Goal: Task Accomplishment & Management: Manage account settings

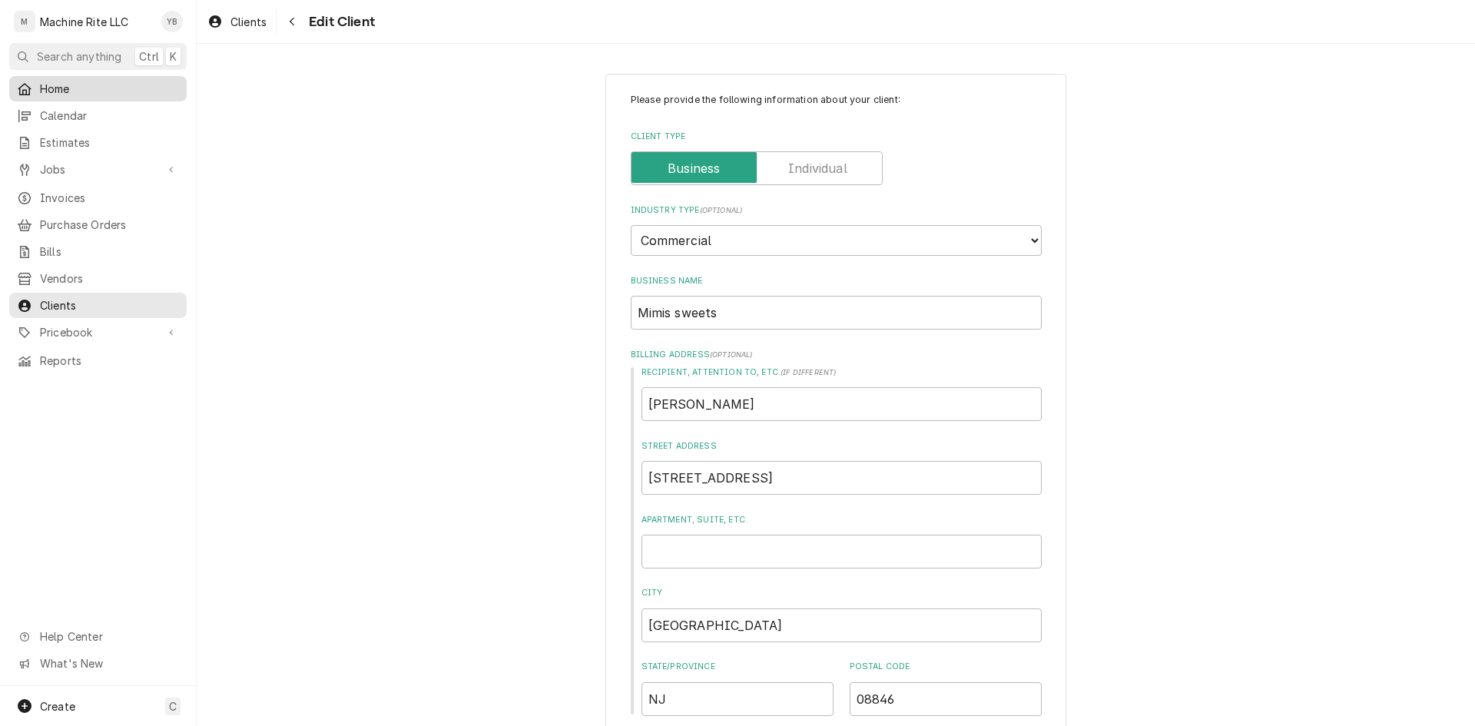
click at [77, 81] on span "Home" at bounding box center [109, 89] width 139 height 16
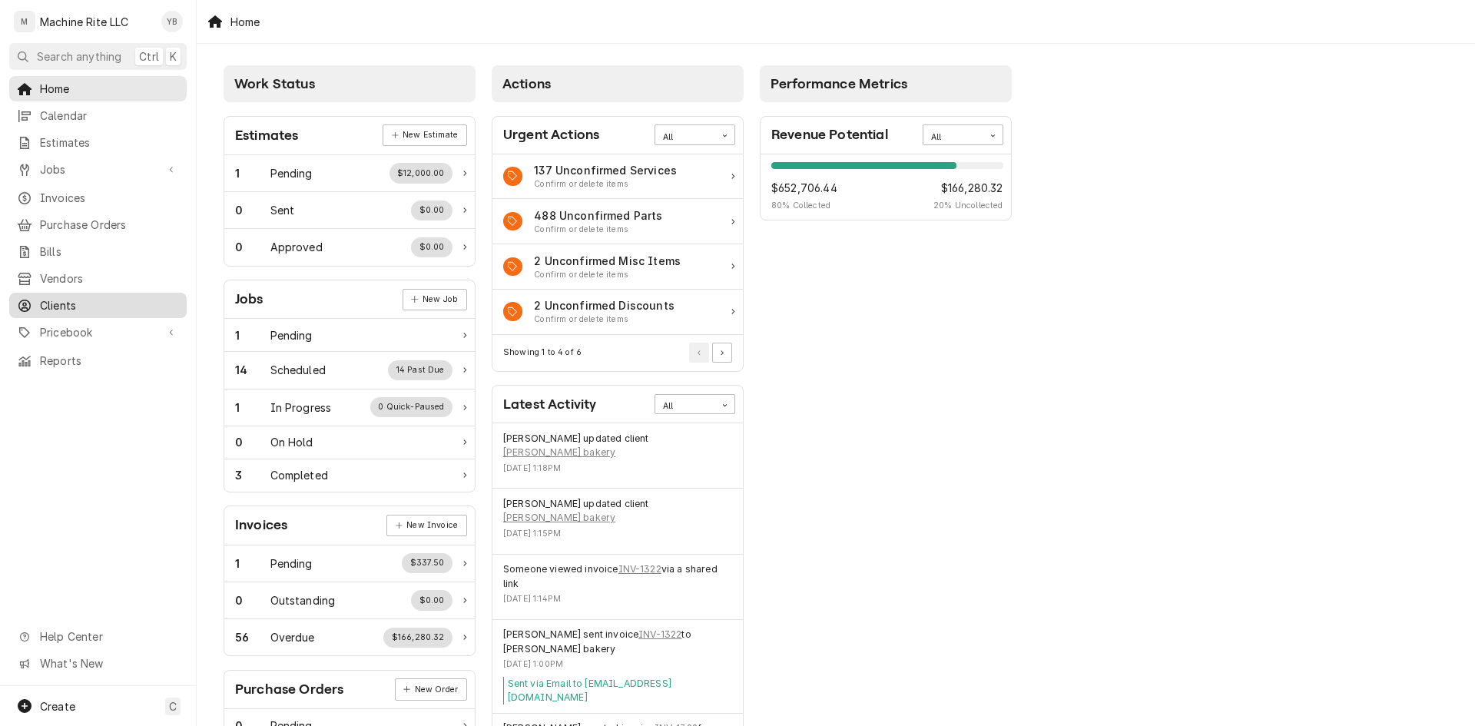
click at [61, 297] on span "Clients" at bounding box center [109, 305] width 139 height 16
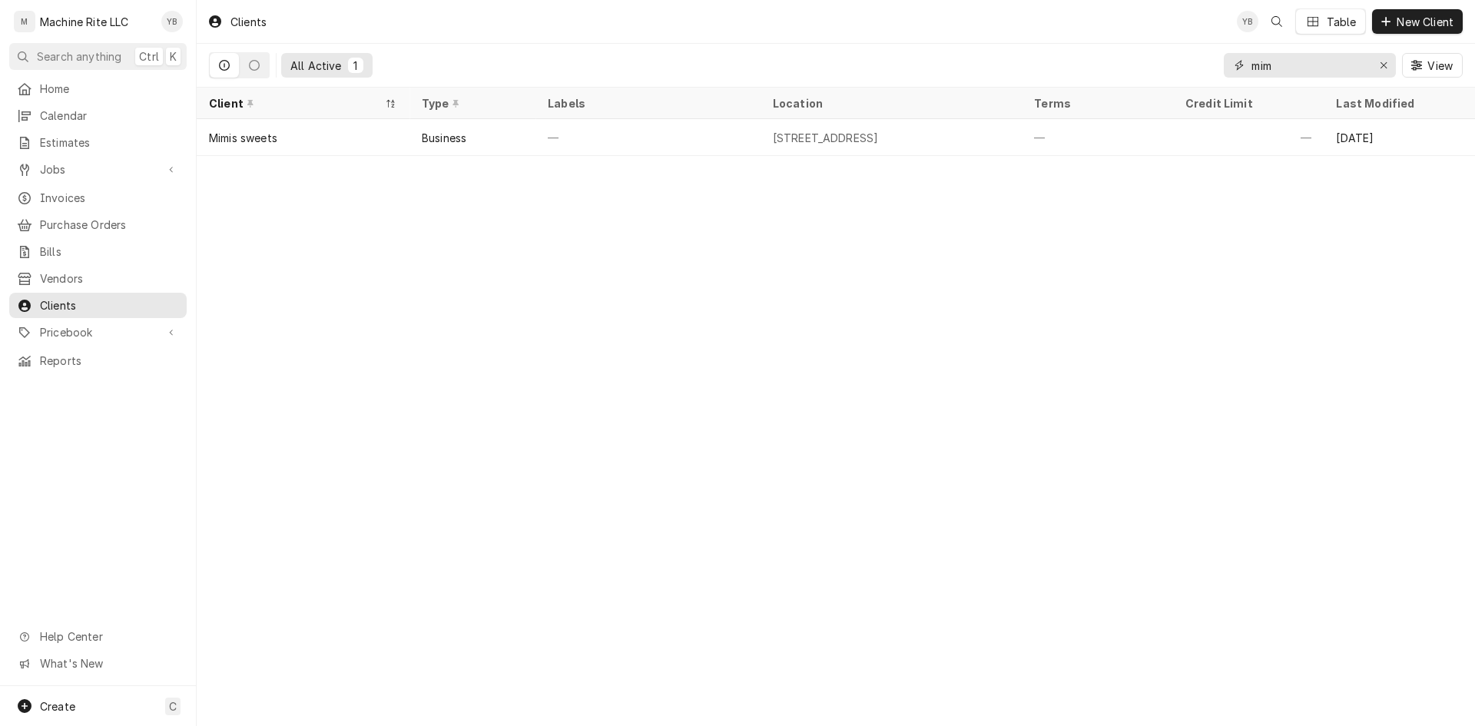
click at [1308, 57] on input "mim" at bounding box center [1309, 65] width 115 height 25
click at [1302, 62] on input "mim" at bounding box center [1309, 65] width 115 height 25
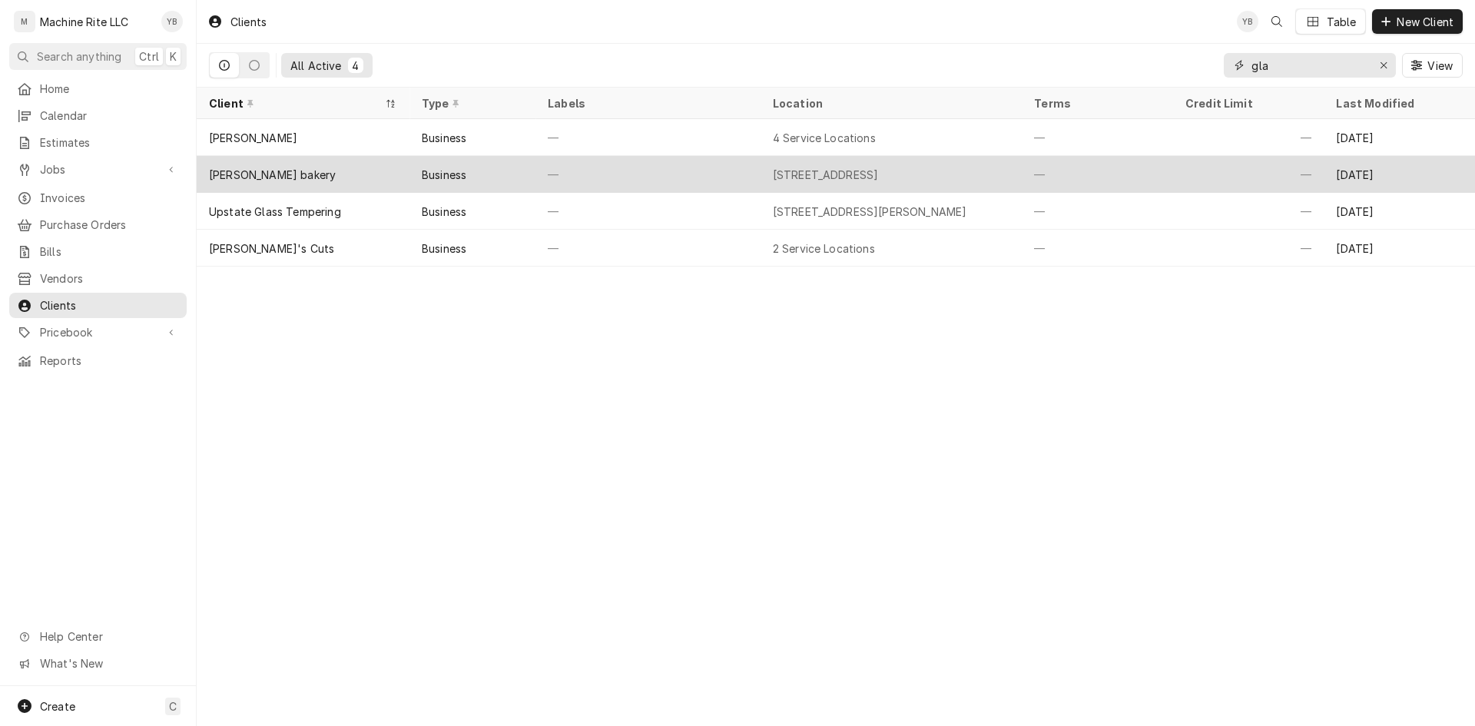
type input "gla"
click at [443, 177] on div "Business" at bounding box center [444, 175] width 45 height 16
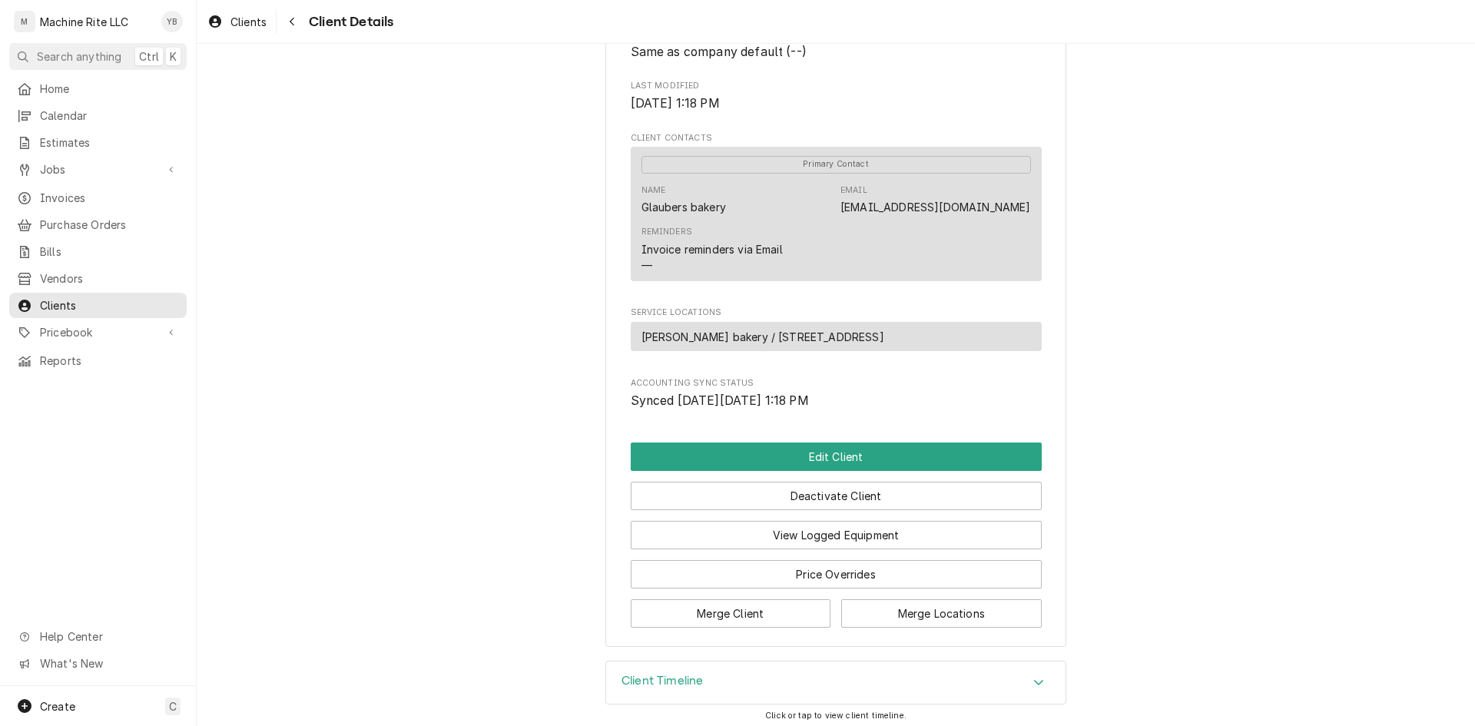
scroll to position [456, 0]
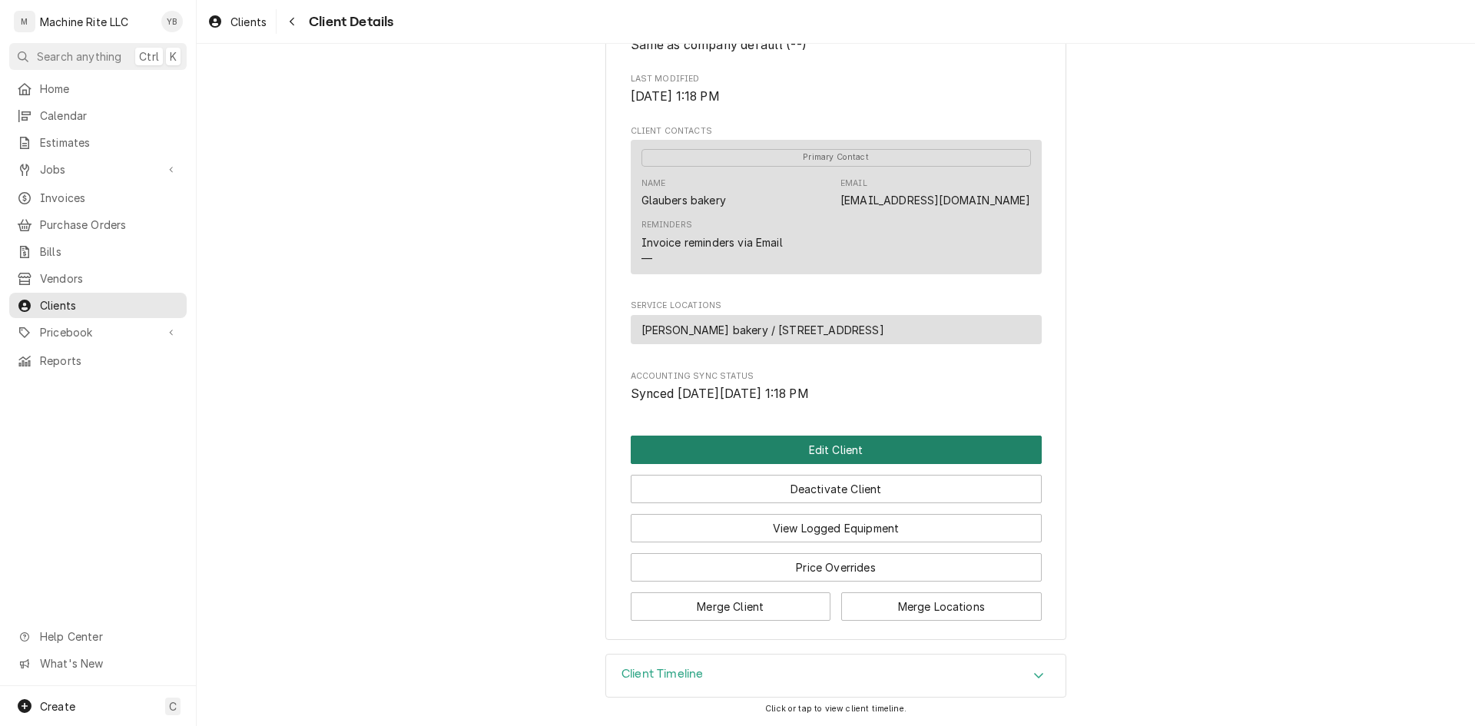
click at [735, 449] on button "Edit Client" at bounding box center [836, 450] width 411 height 28
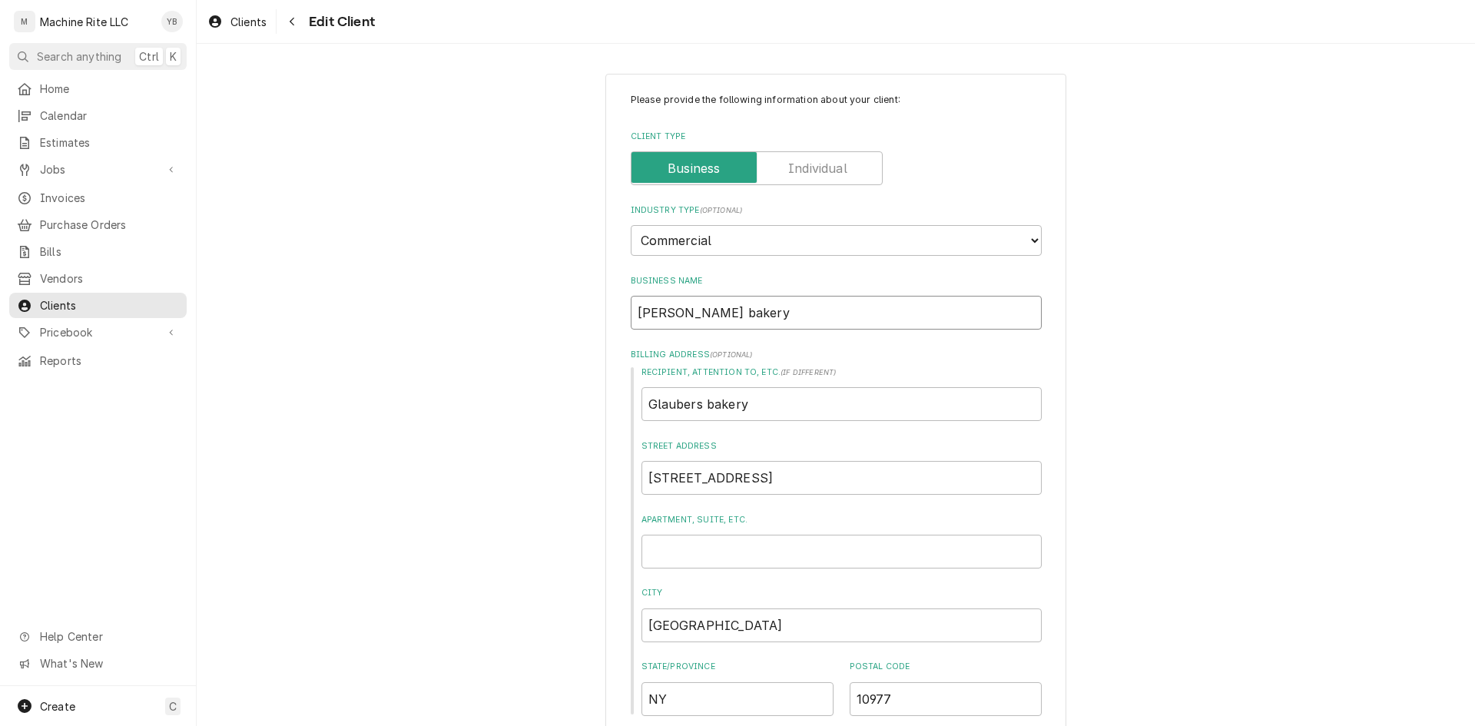
click at [678, 313] on input "[PERSON_NAME] bakery" at bounding box center [836, 313] width 411 height 34
type textarea "x"
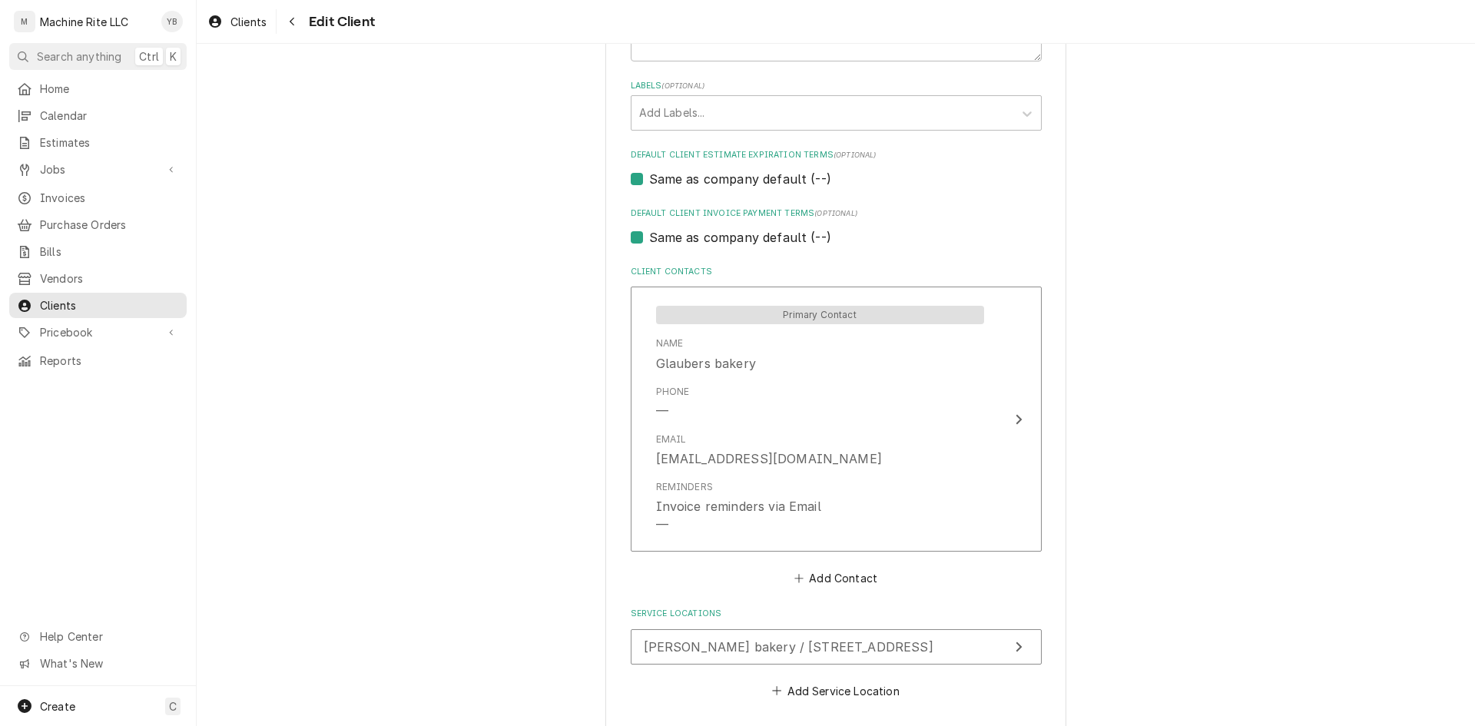
scroll to position [891, 0]
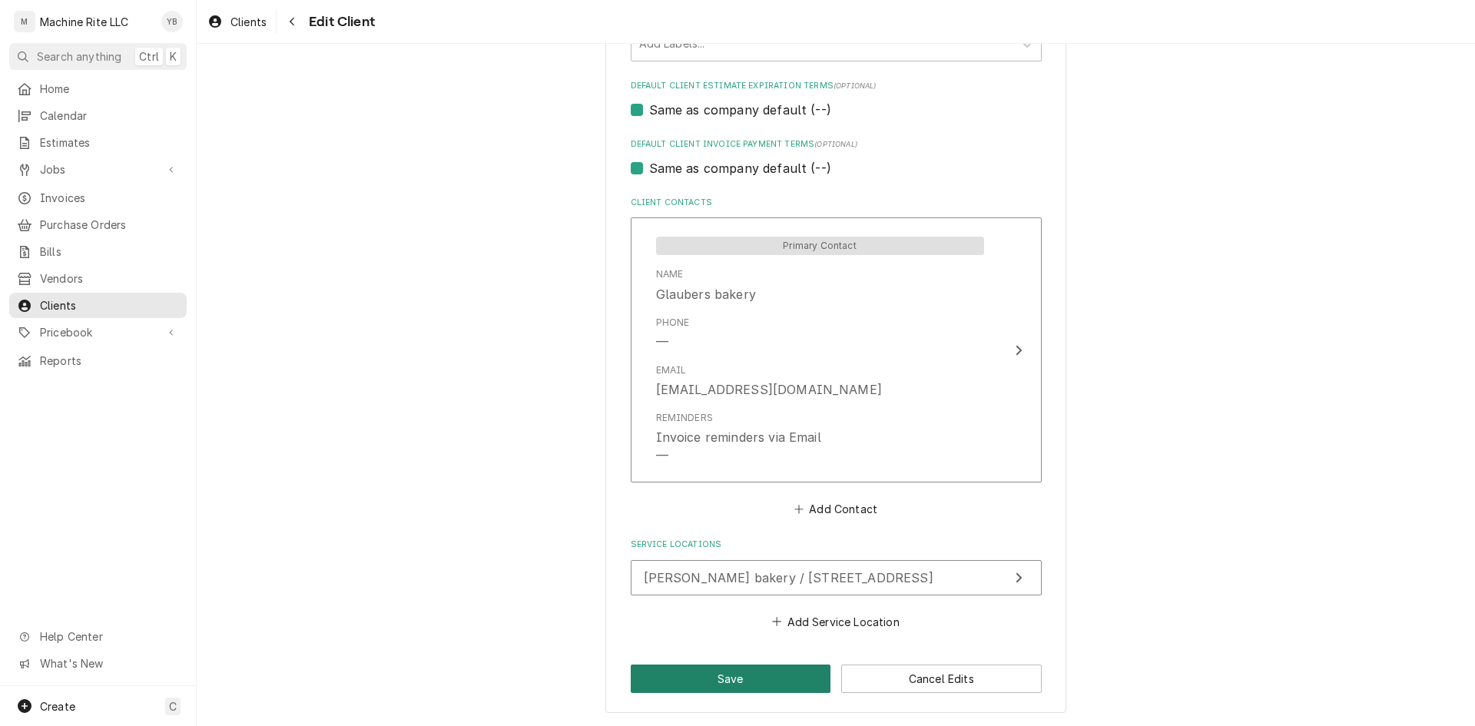
type input "Glaubers bakery"
click at [725, 679] on button "Save" at bounding box center [731, 679] width 201 height 28
type textarea "x"
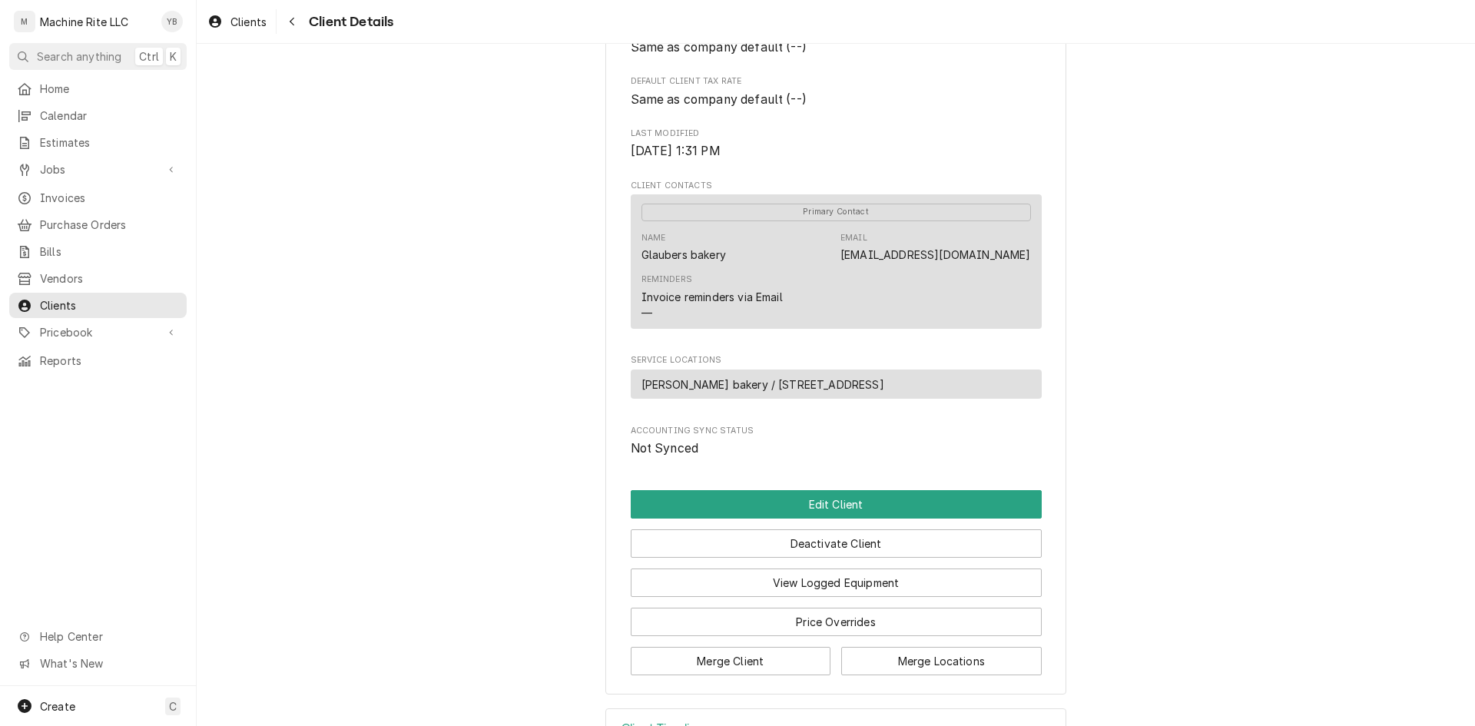
scroll to position [384, 0]
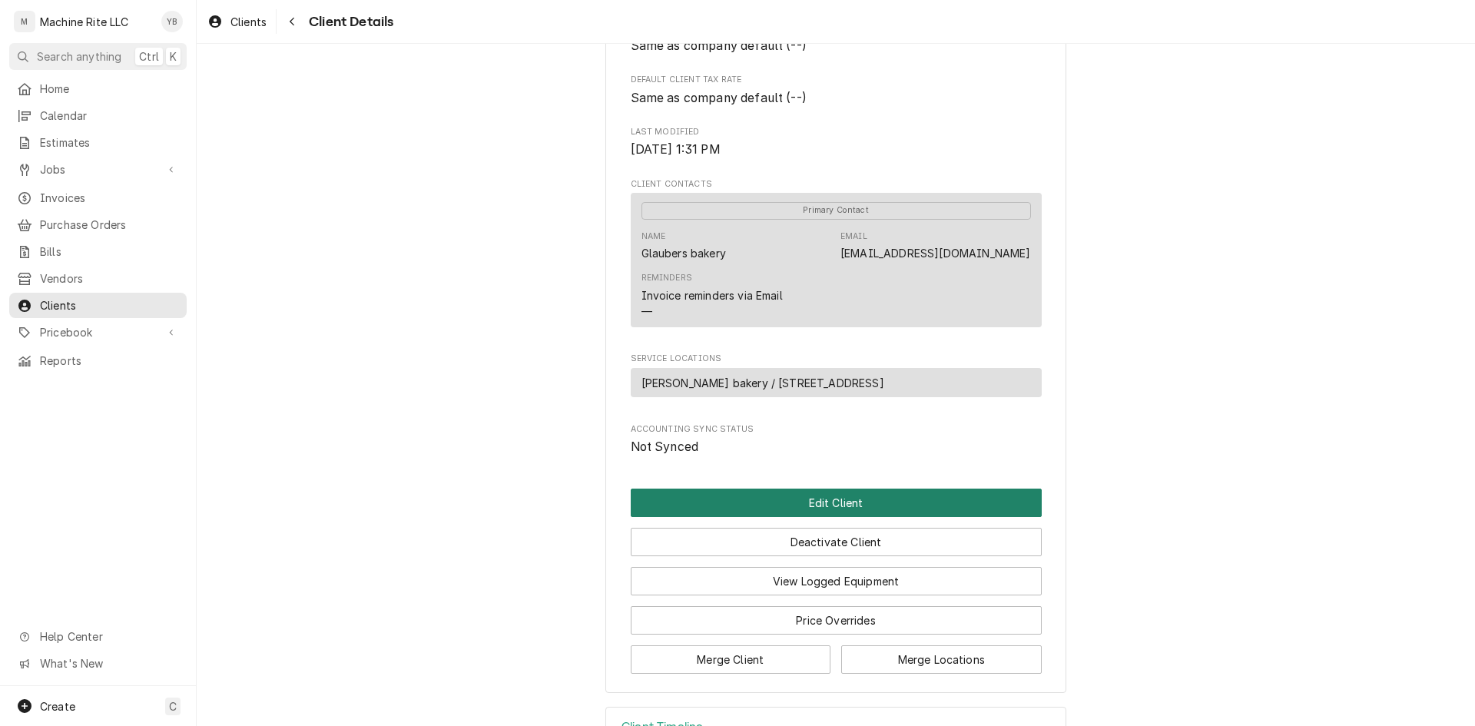
click at [793, 517] on button "Edit Client" at bounding box center [836, 503] width 411 height 28
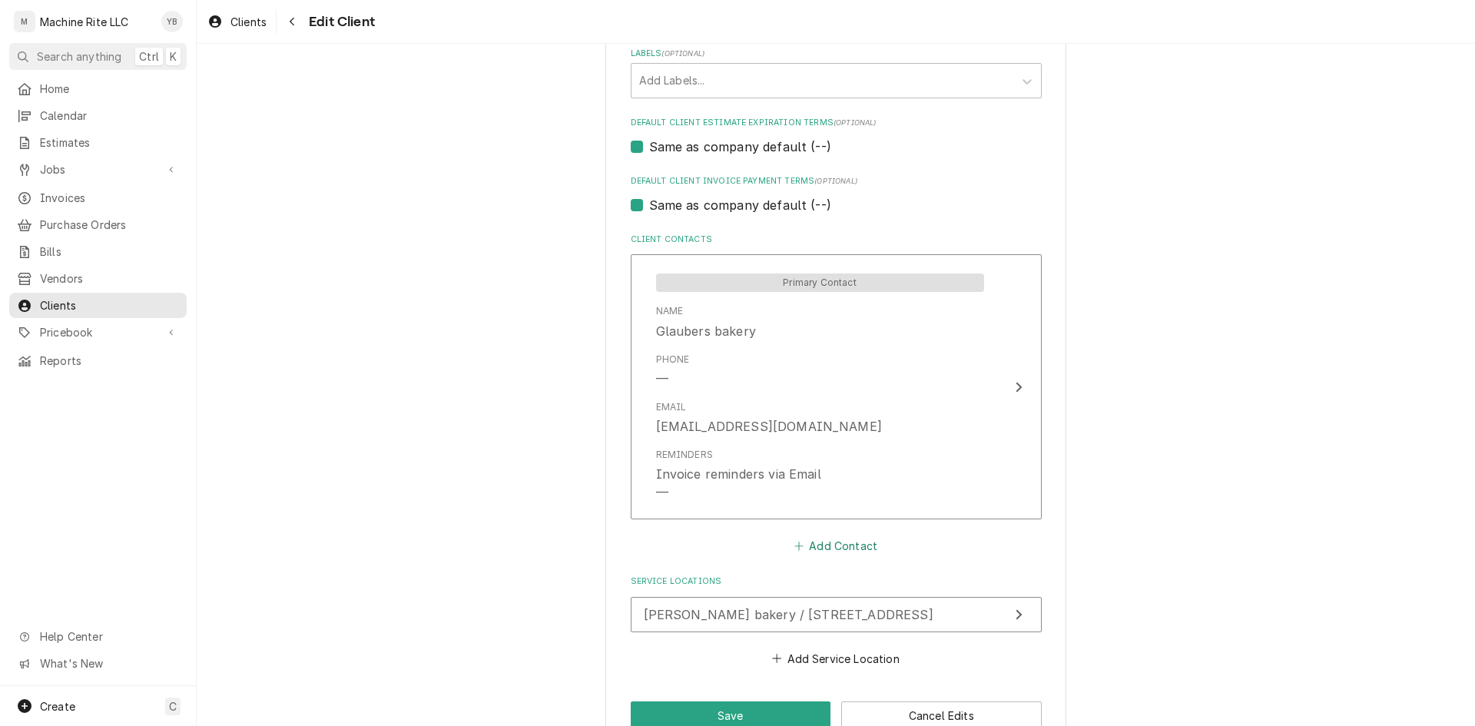
scroll to position [814, 0]
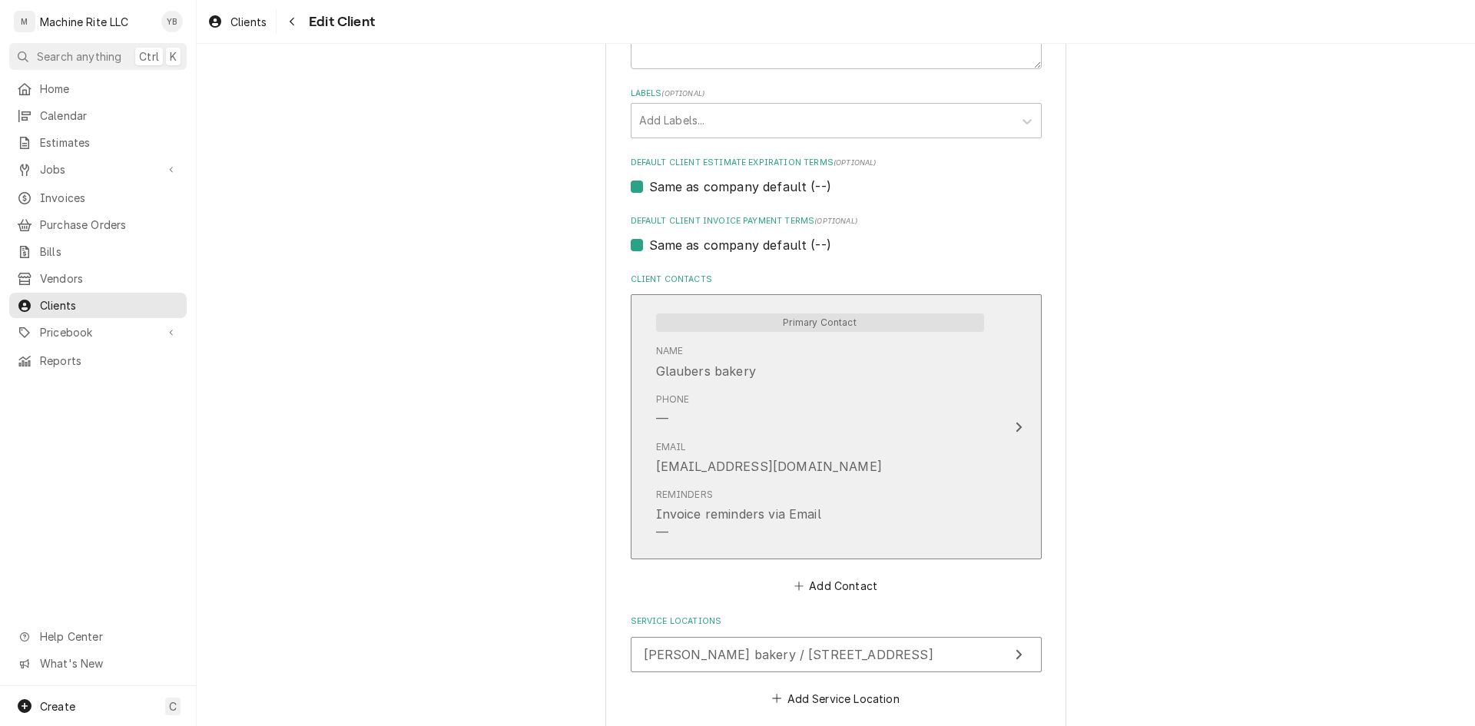
click at [821, 440] on div "Email Glaubersbakery@gmail.com" at bounding box center [820, 458] width 328 height 48
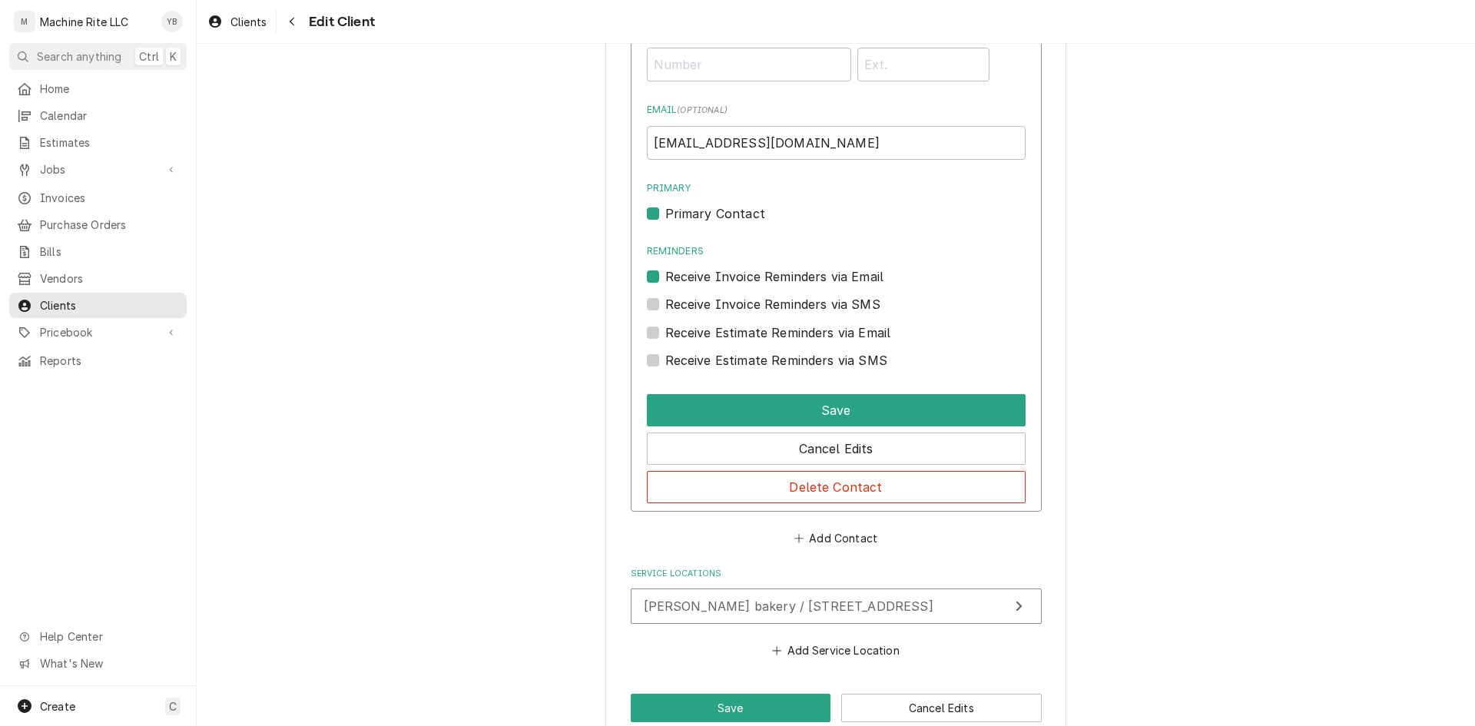
scroll to position [1199, 0]
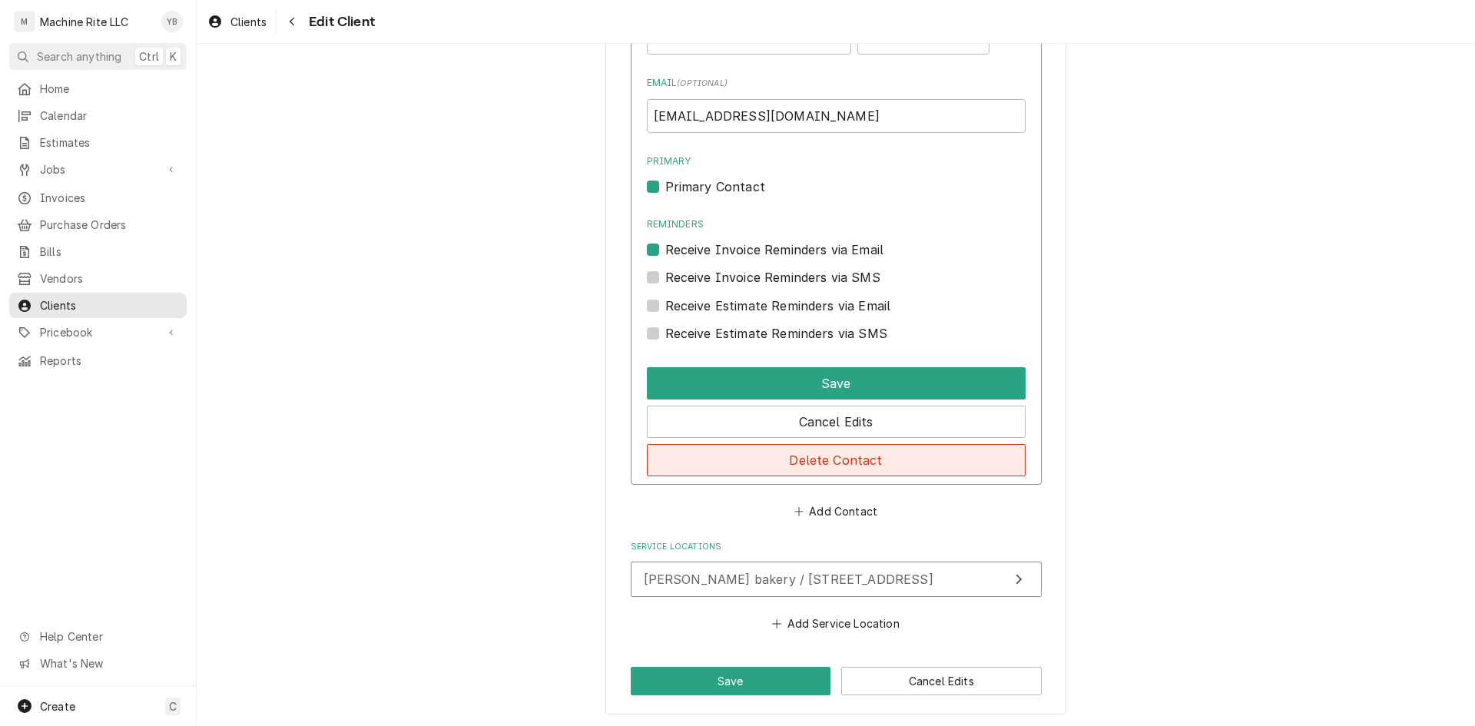
click at [818, 466] on button "Delete Contact" at bounding box center [836, 460] width 379 height 32
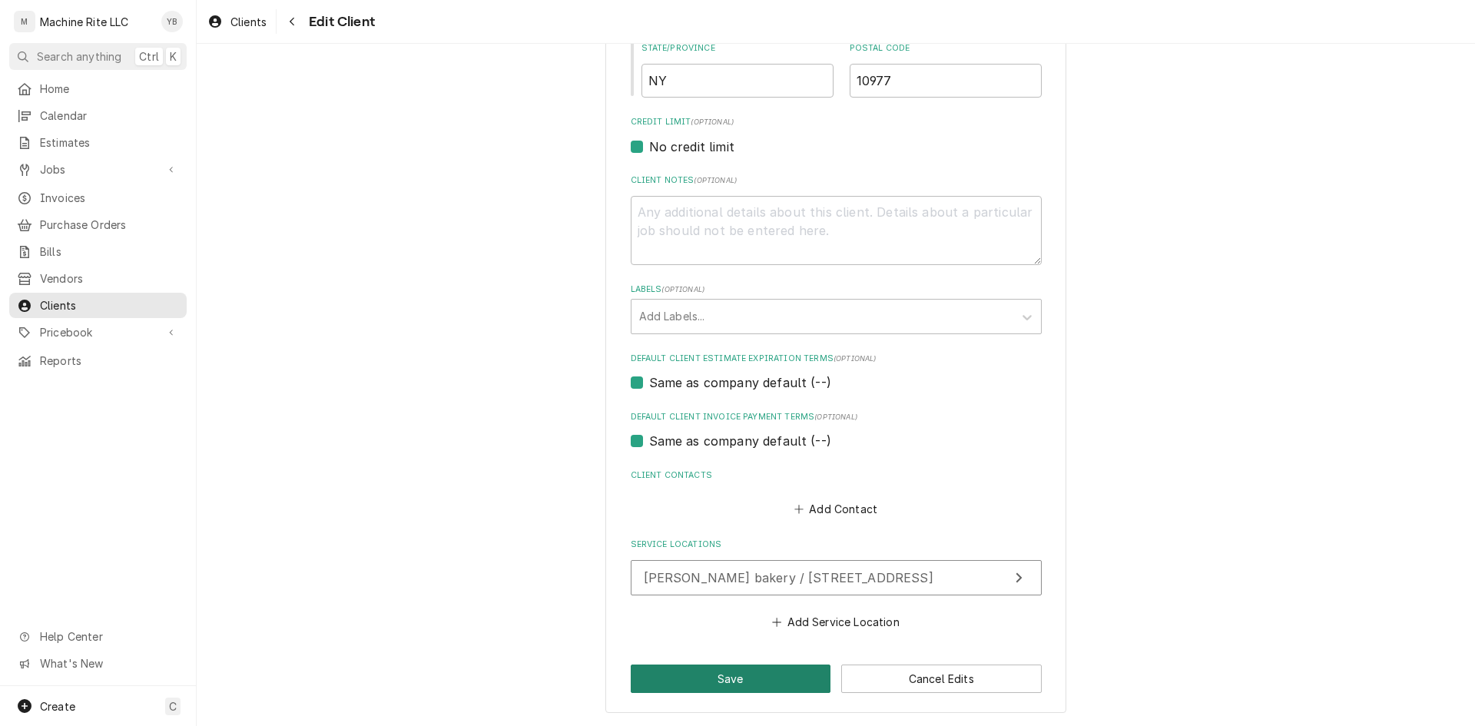
click at [768, 675] on button "Save" at bounding box center [731, 679] width 201 height 28
type textarea "x"
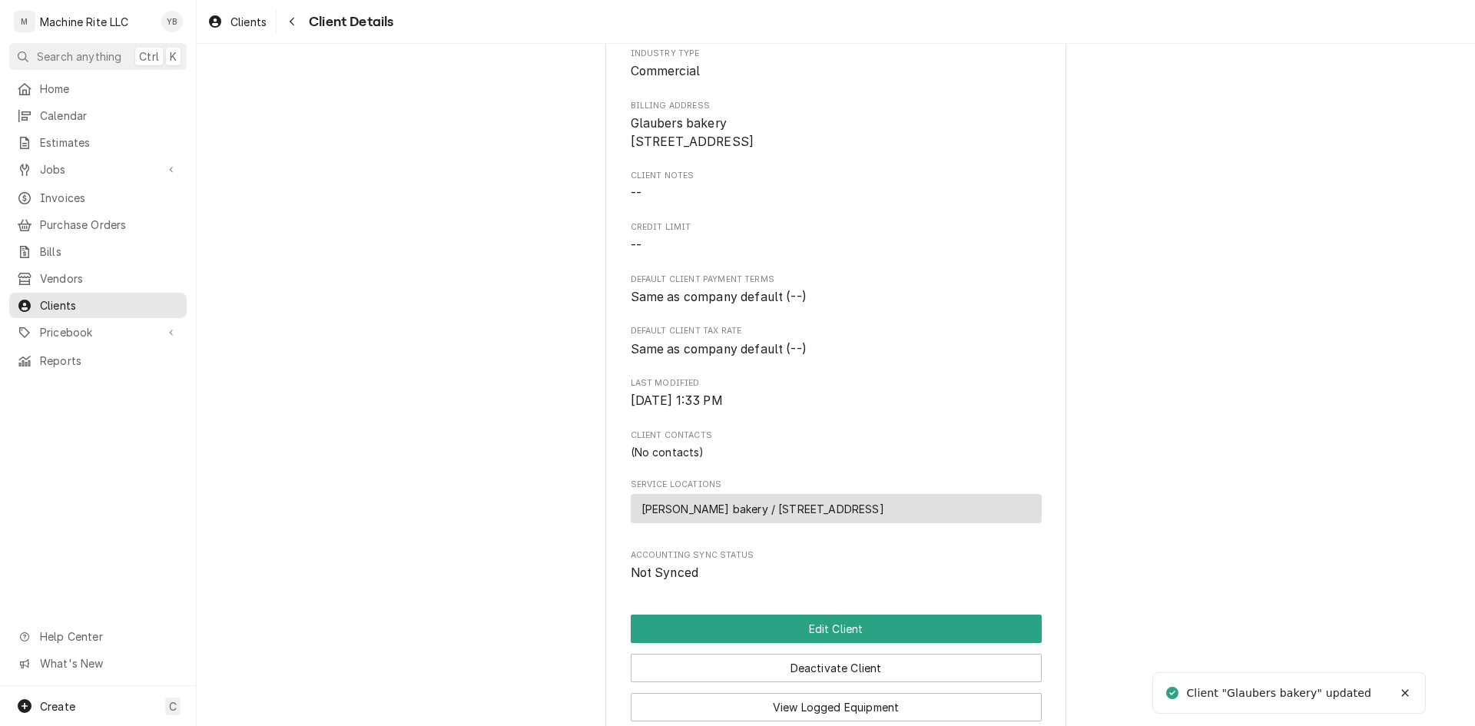
scroll to position [154, 0]
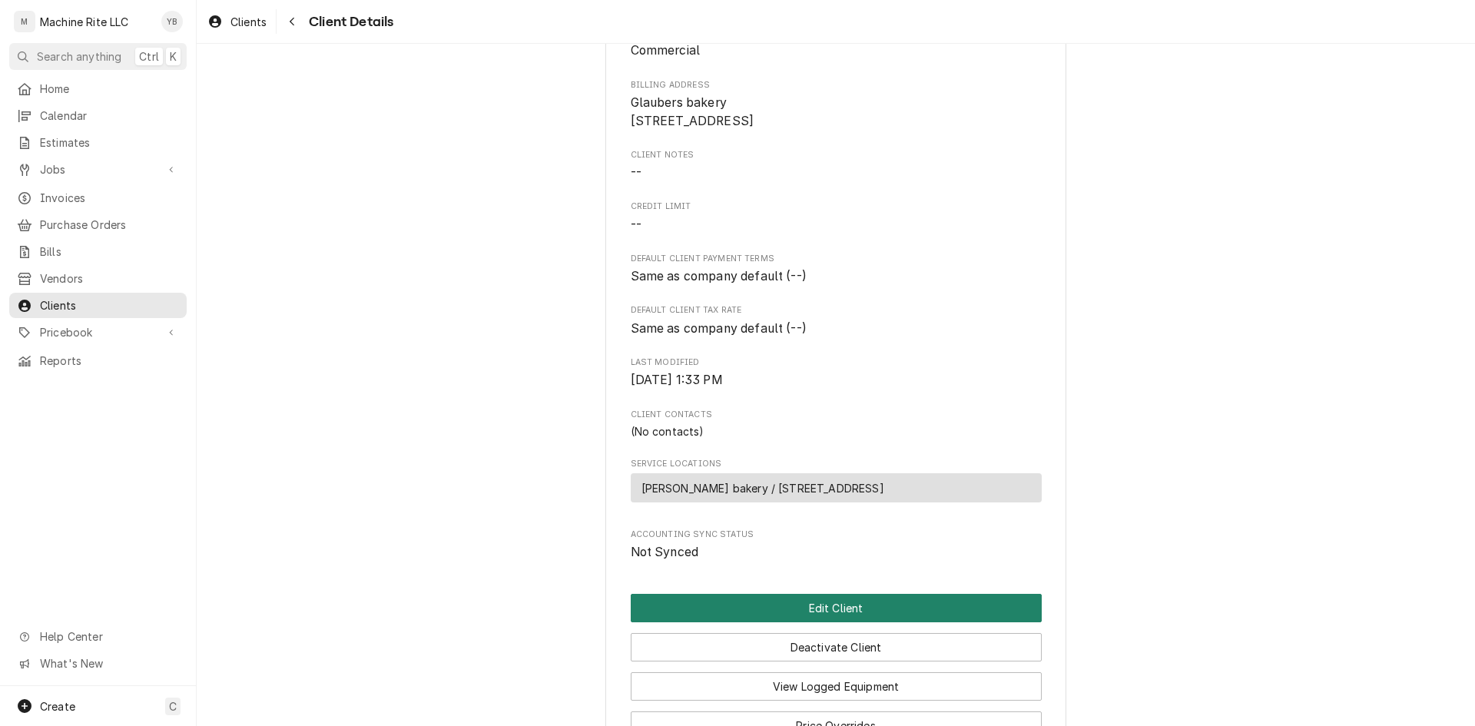
click at [785, 622] on button "Edit Client" at bounding box center [836, 608] width 411 height 28
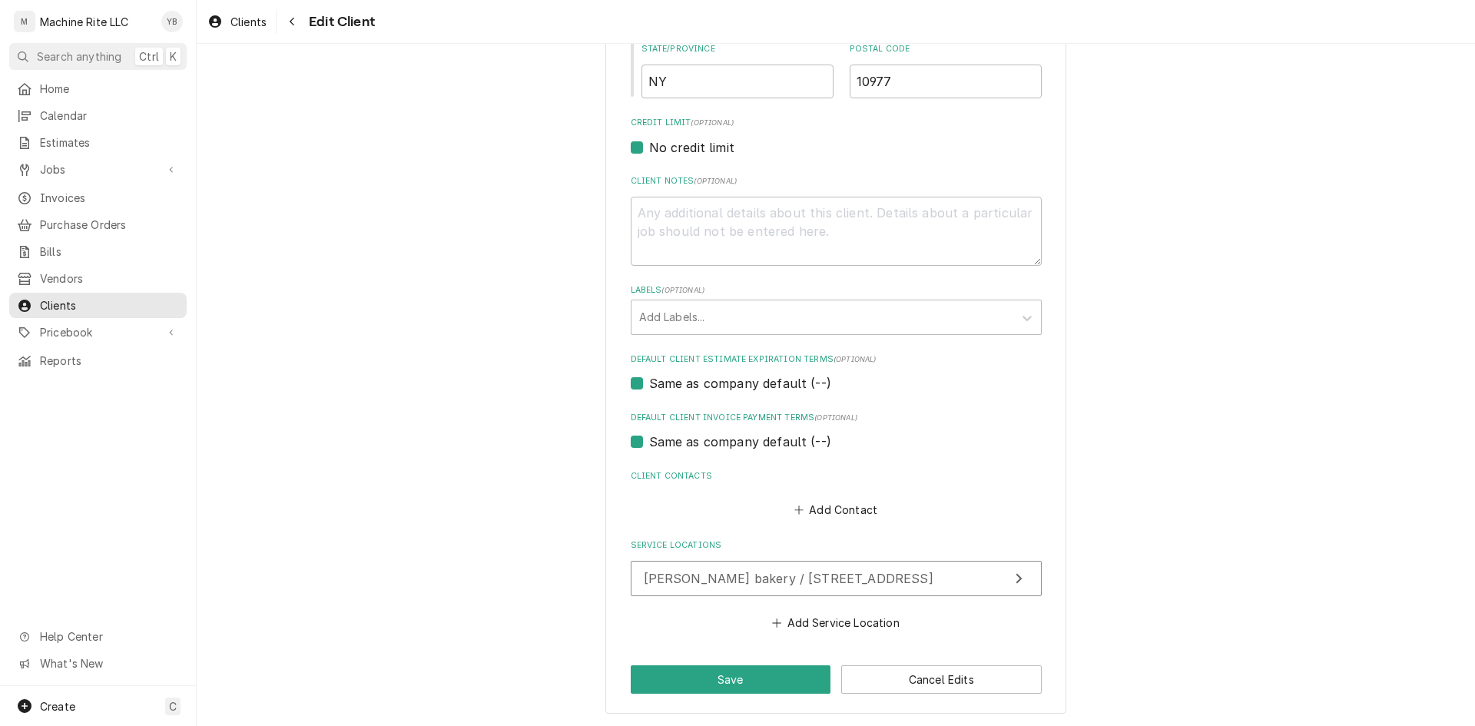
scroll to position [619, 0]
click at [828, 588] on button "[PERSON_NAME] bakery / [STREET_ADDRESS]" at bounding box center [836, 577] width 411 height 35
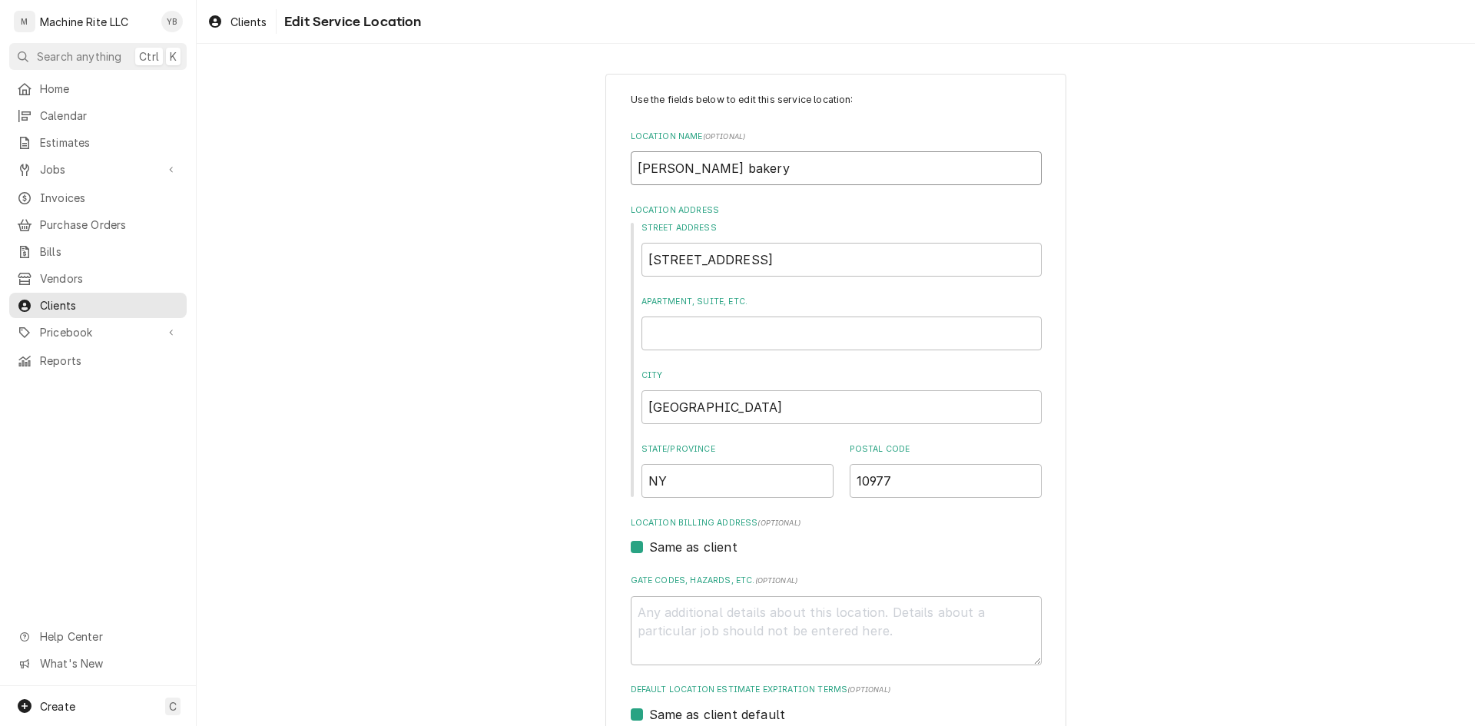
click at [678, 164] on input "Glauber’s bakery" at bounding box center [836, 168] width 411 height 34
type textarea "x"
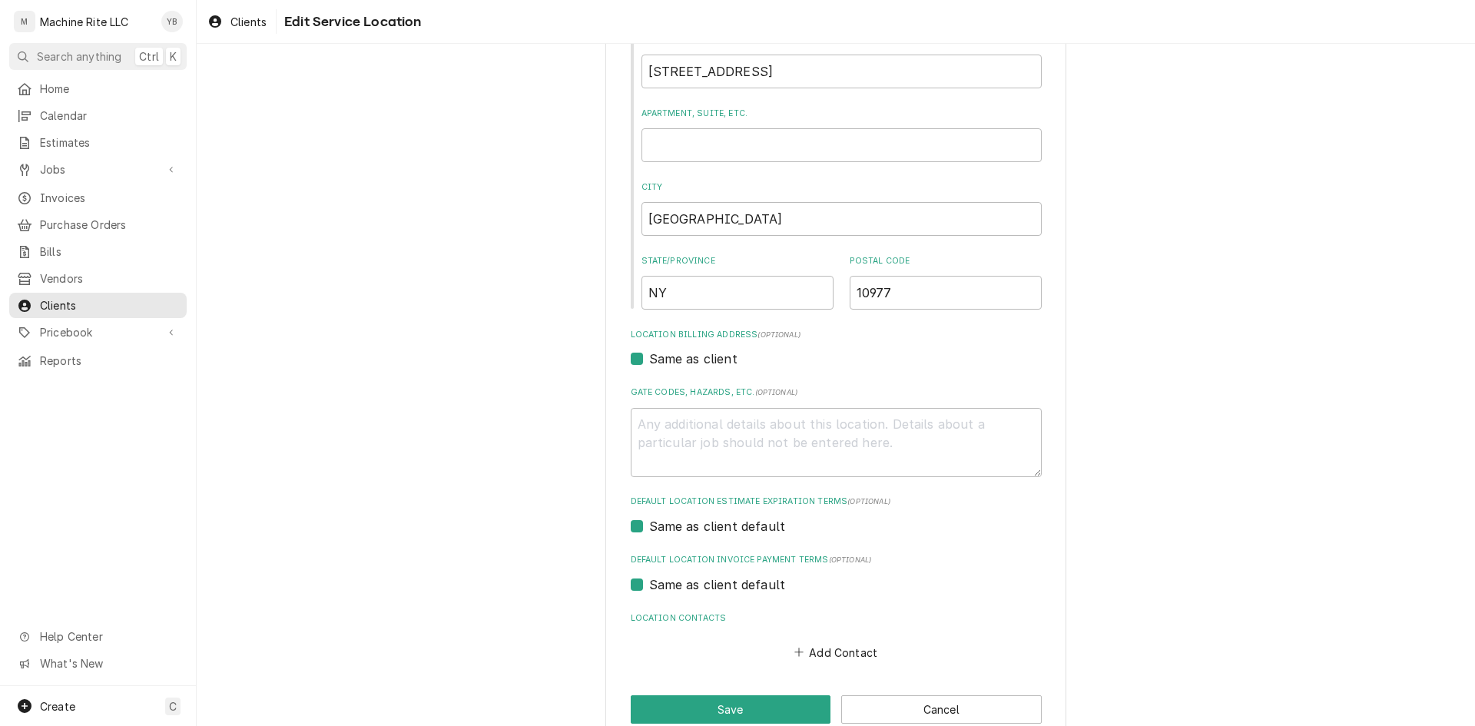
scroll to position [219, 0]
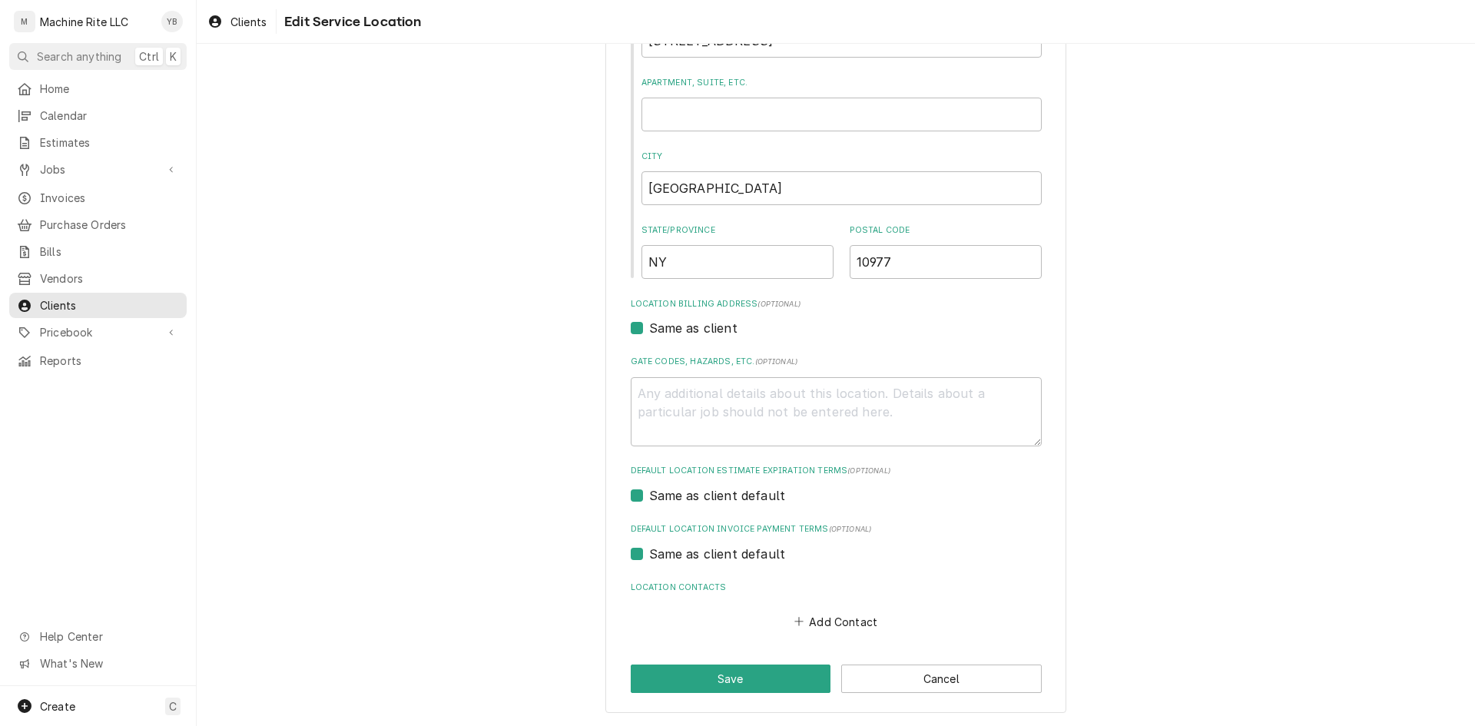
type input "Glaubers bakery"
click at [732, 663] on div "Use the fields below to edit this service location: Location Name ( optional ) …" at bounding box center [835, 284] width 461 height 858
click at [731, 675] on button "Save" at bounding box center [731, 679] width 201 height 28
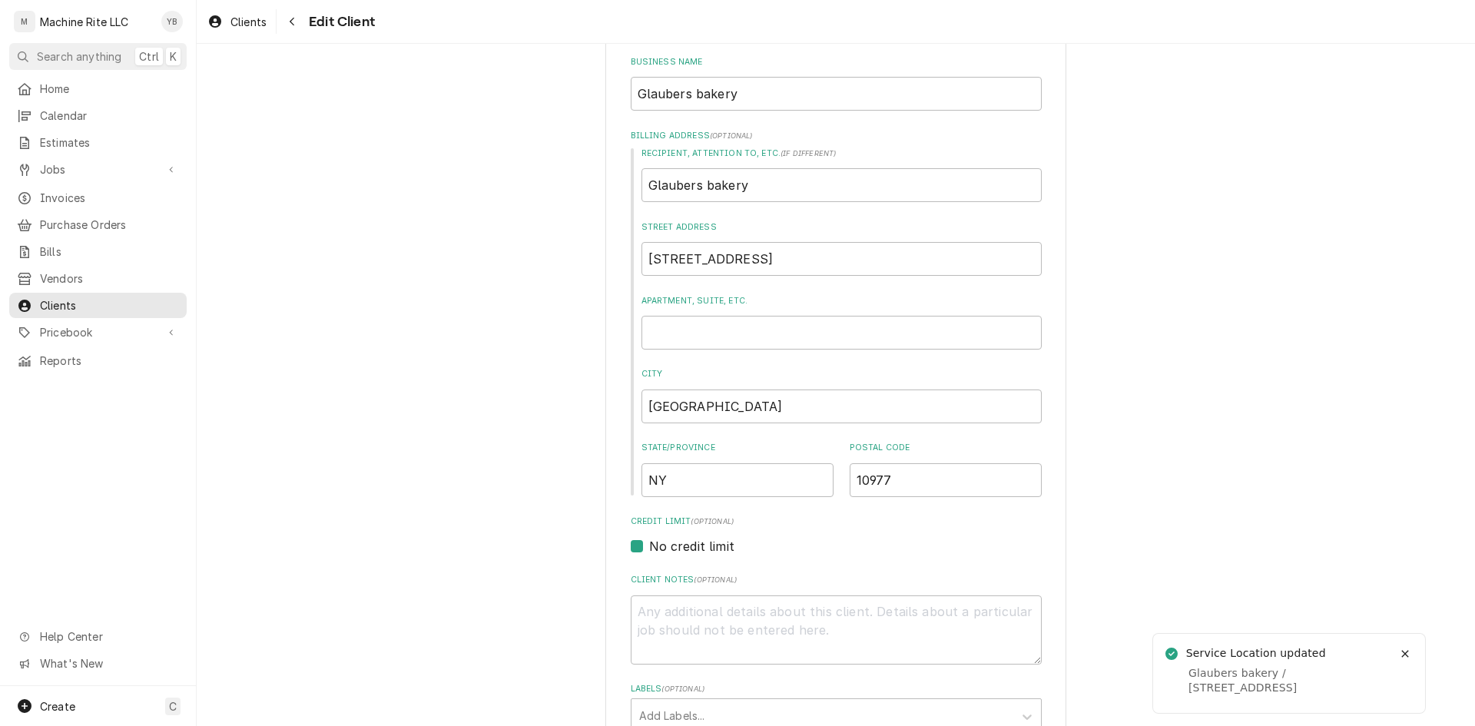
scroll to position [619, 0]
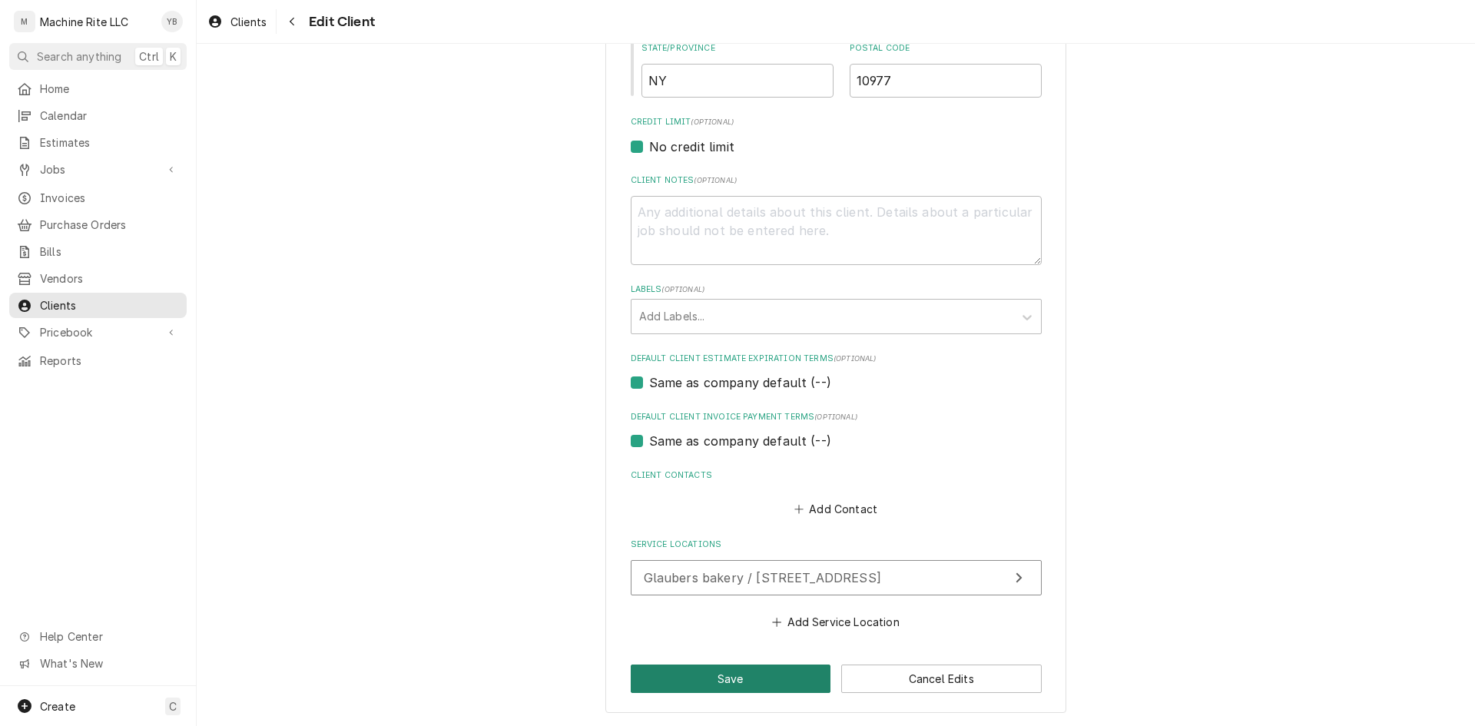
click at [739, 684] on button "Save" at bounding box center [731, 679] width 201 height 28
type textarea "x"
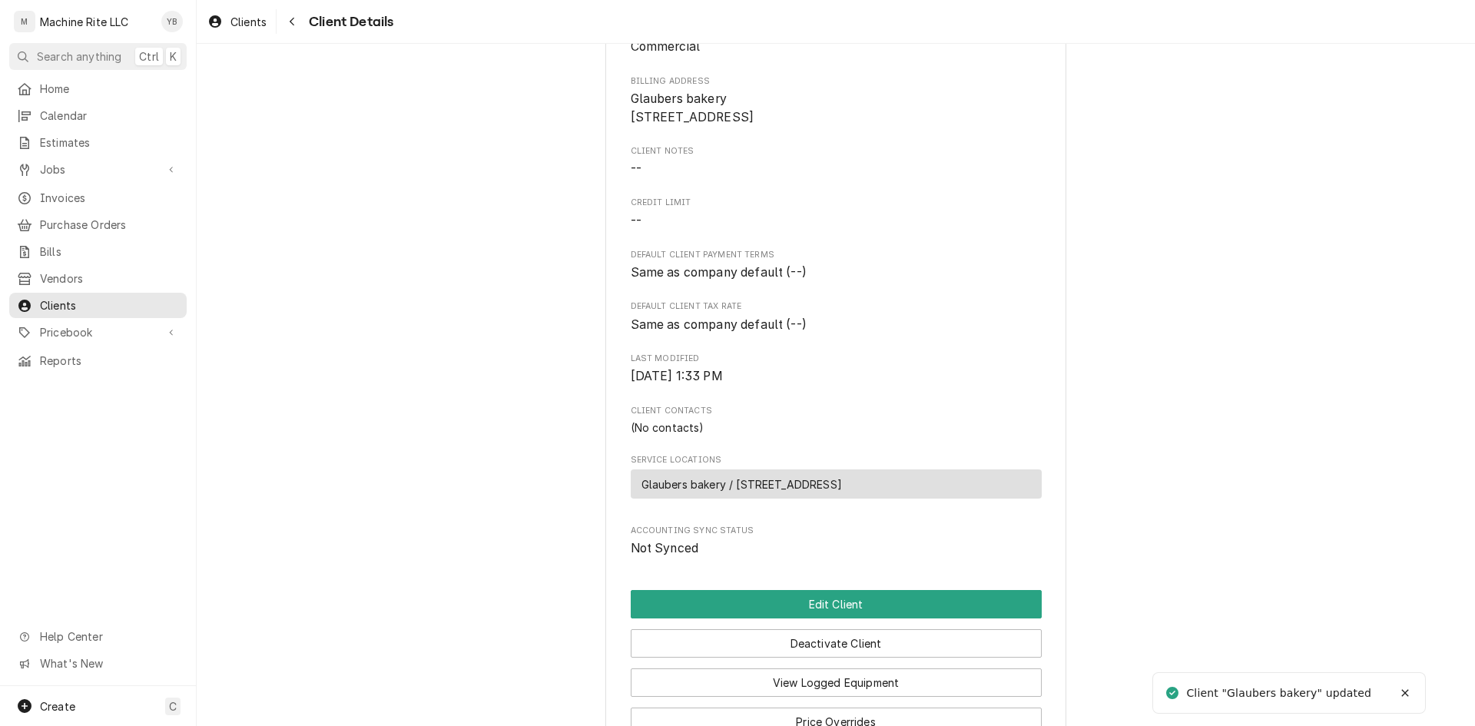
scroll to position [307, 0]
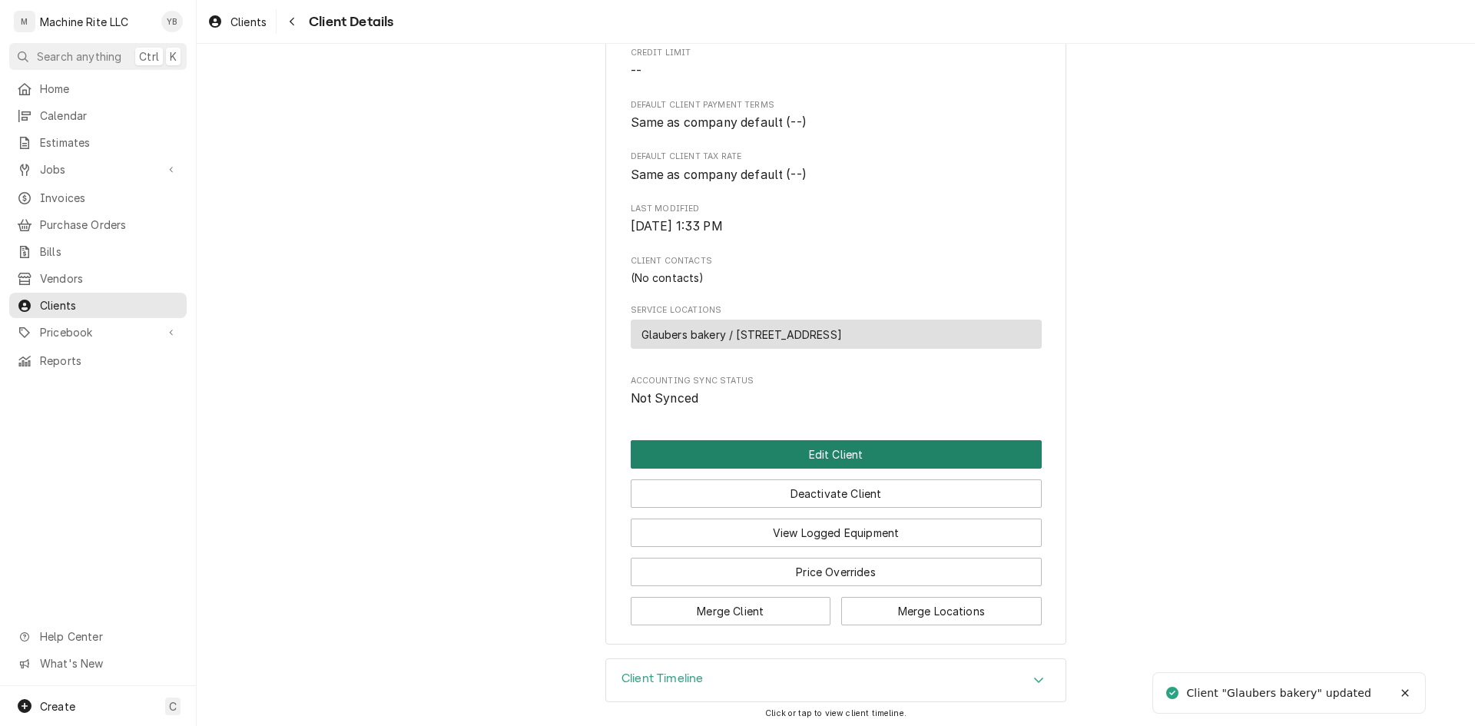
click at [781, 469] on button "Edit Client" at bounding box center [836, 454] width 411 height 28
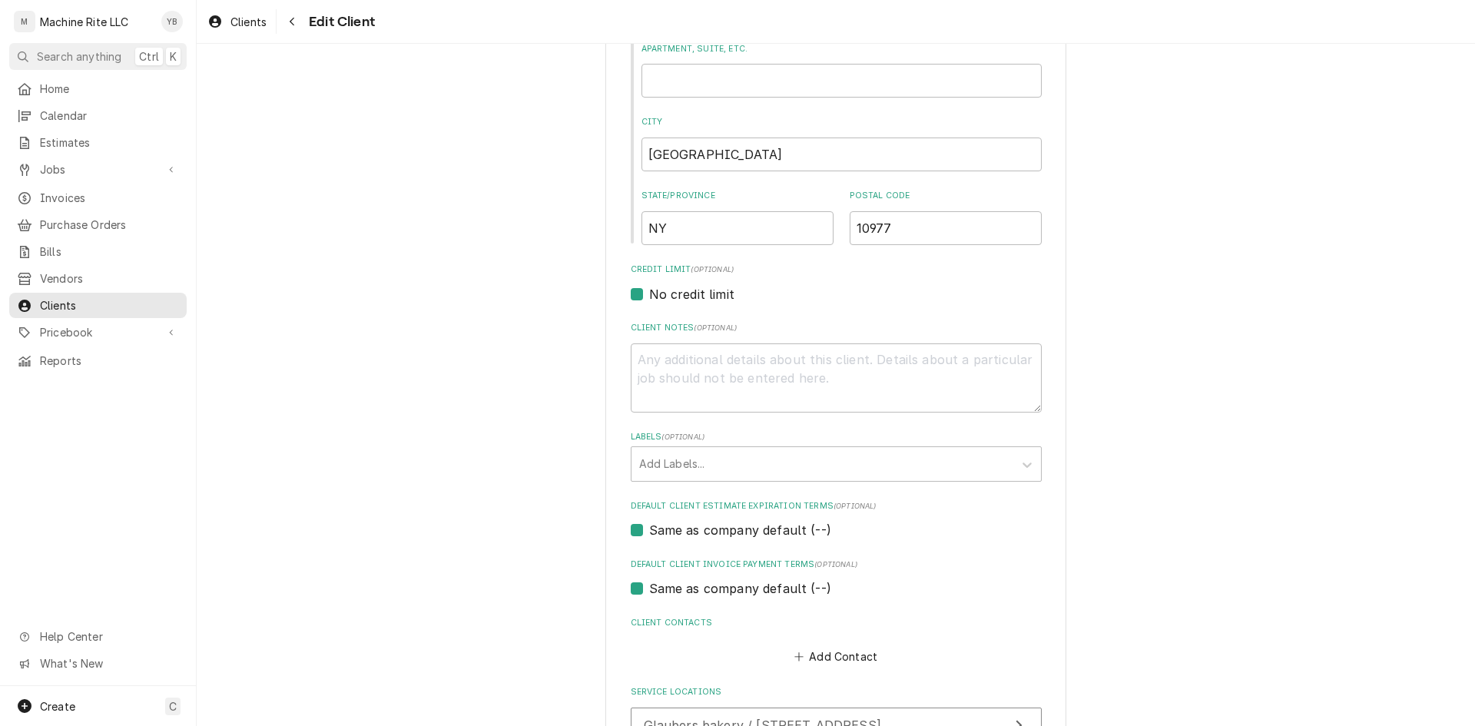
scroll to position [538, 0]
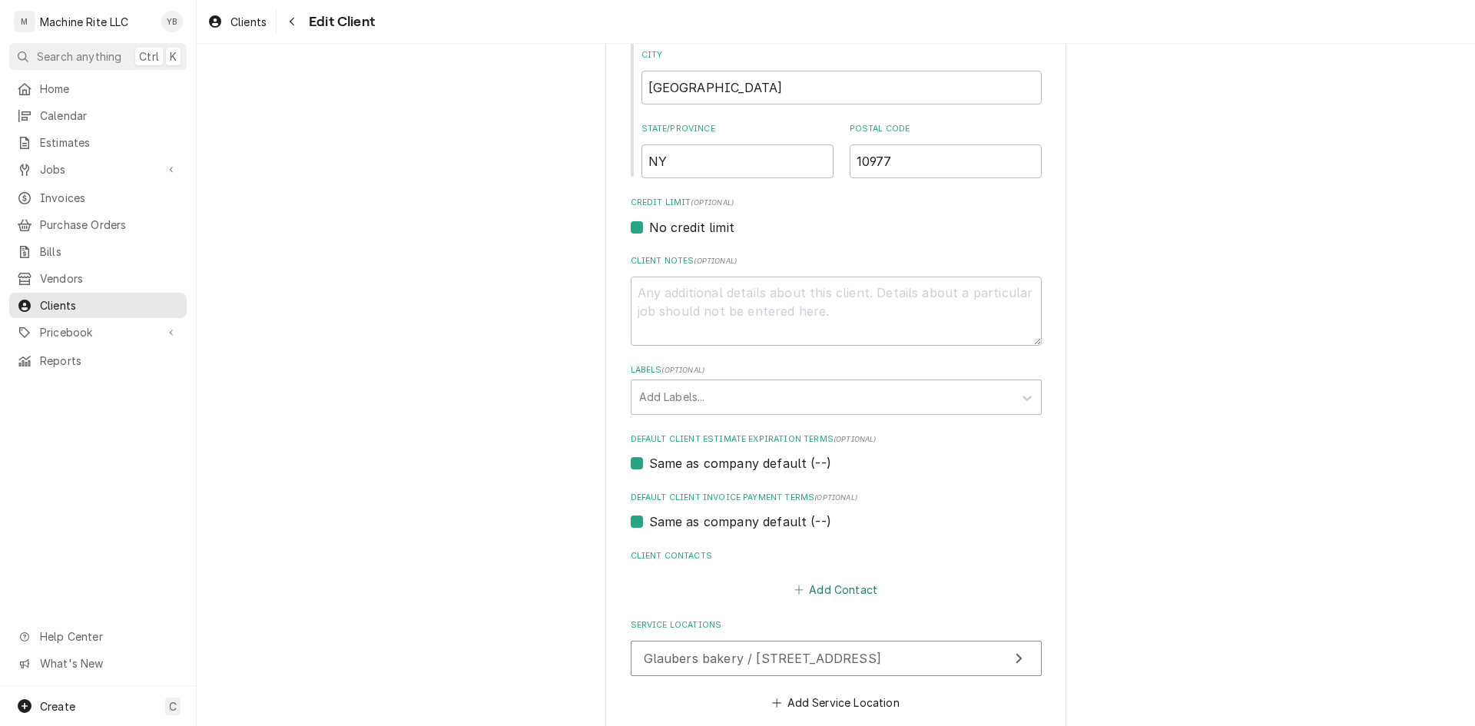
click at [806, 589] on button "Add Contact" at bounding box center [835, 590] width 88 height 22
type textarea "x"
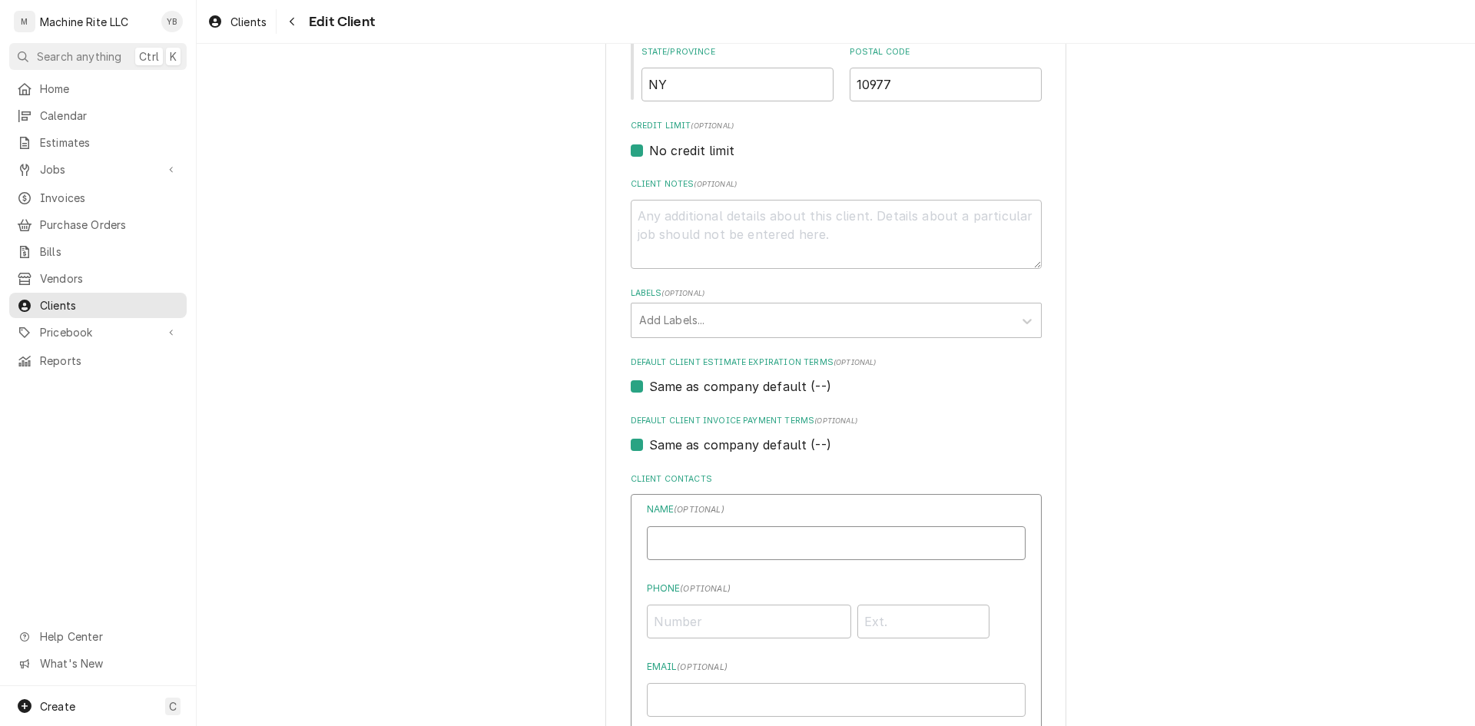
click at [707, 542] on input "Business Name" at bounding box center [836, 543] width 379 height 34
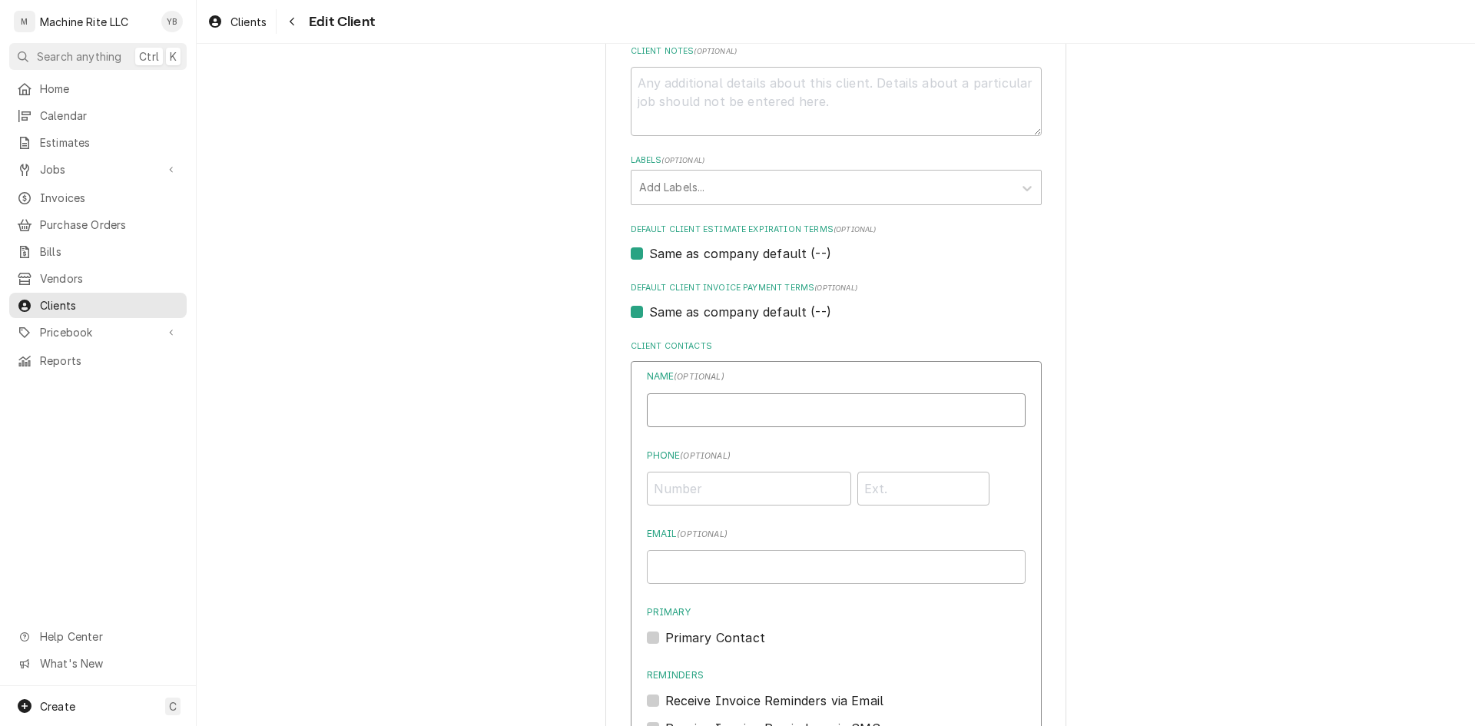
scroll to position [768, 0]
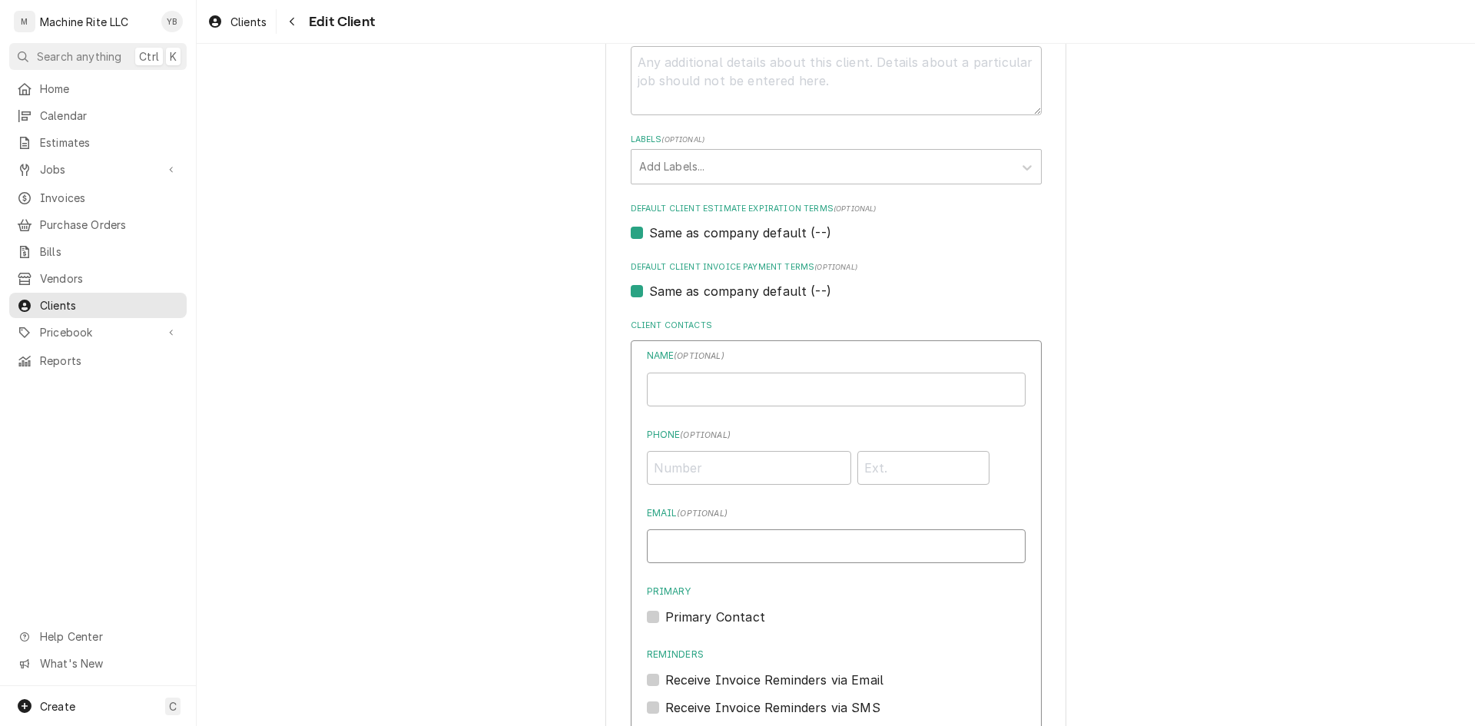
click at [692, 552] on input "Email ( optional )" at bounding box center [836, 546] width 379 height 34
click at [682, 389] on input "Business Name" at bounding box center [836, 390] width 379 height 34
click at [656, 463] on input "Phone ( optional )" at bounding box center [749, 468] width 204 height 34
paste input "1 (450) 0"
type input "1 (450) 0"
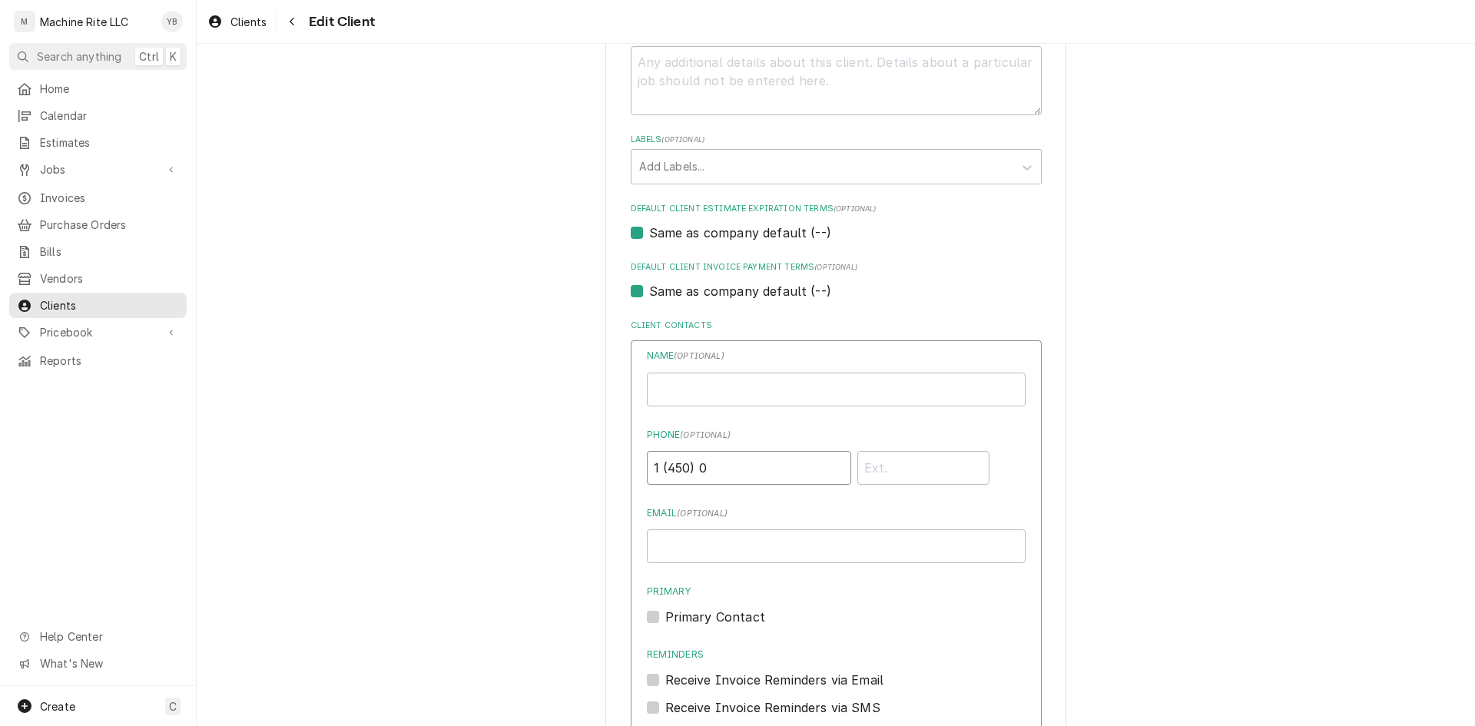
drag, startPoint x: 725, startPoint y: 469, endPoint x: 589, endPoint y: 457, distance: 136.6
click at [589, 457] on div "Please provide the following information about your client: Client Type Industr…" at bounding box center [836, 191] width 1279 height 1799
click at [666, 539] on input "Email ( optional )" at bounding box center [836, 546] width 379 height 34
paste input "14500"
type input "14500"
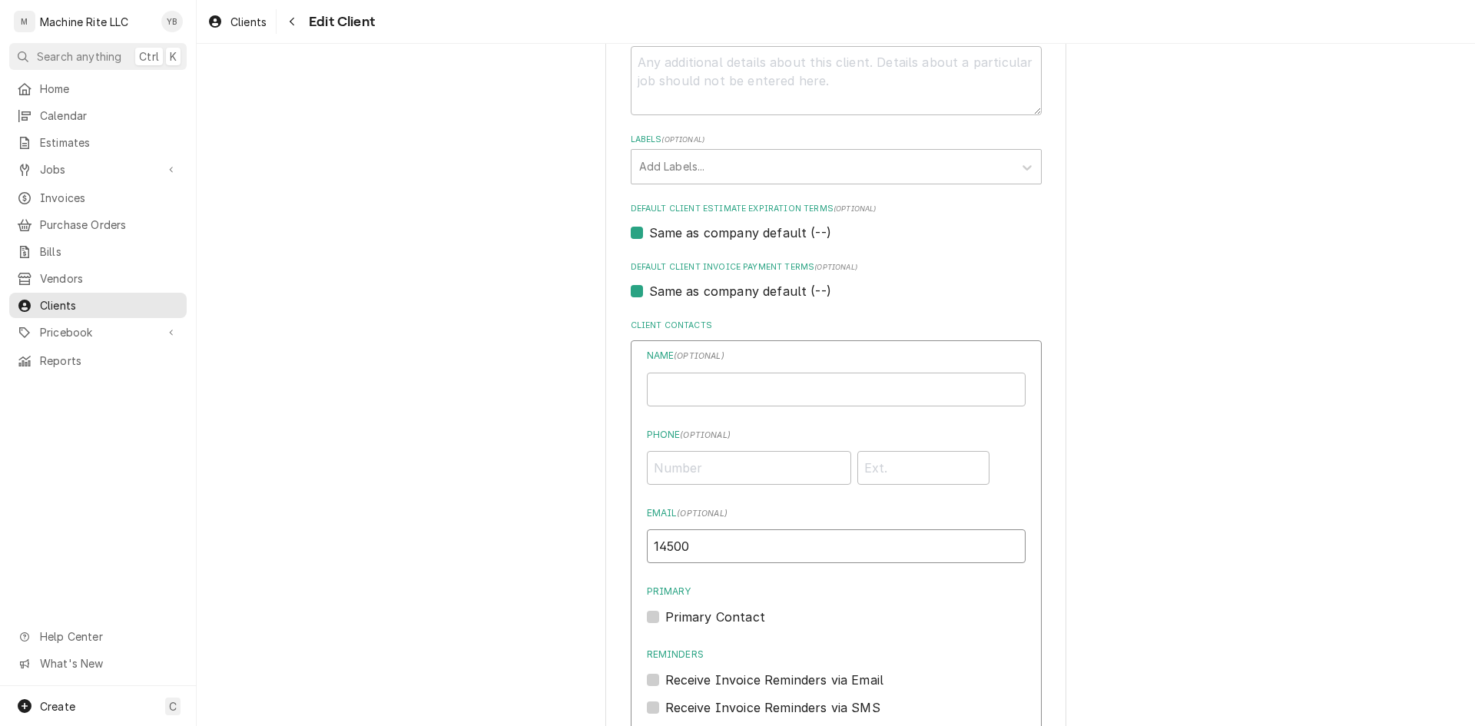
drag, startPoint x: 708, startPoint y: 556, endPoint x: 585, endPoint y: 535, distance: 123.9
click at [585, 535] on div "Please provide the following information about your client: Client Type Industr…" at bounding box center [836, 191] width 1279 height 1799
click at [1234, 456] on div "Please provide the following information about your client: Client Type Industr…" at bounding box center [836, 191] width 1279 height 1799
click at [725, 549] on input "Email ( optional )" at bounding box center [836, 546] width 379 height 34
paste input "[EMAIL_ADDRESS][DOMAIN_NAME]"
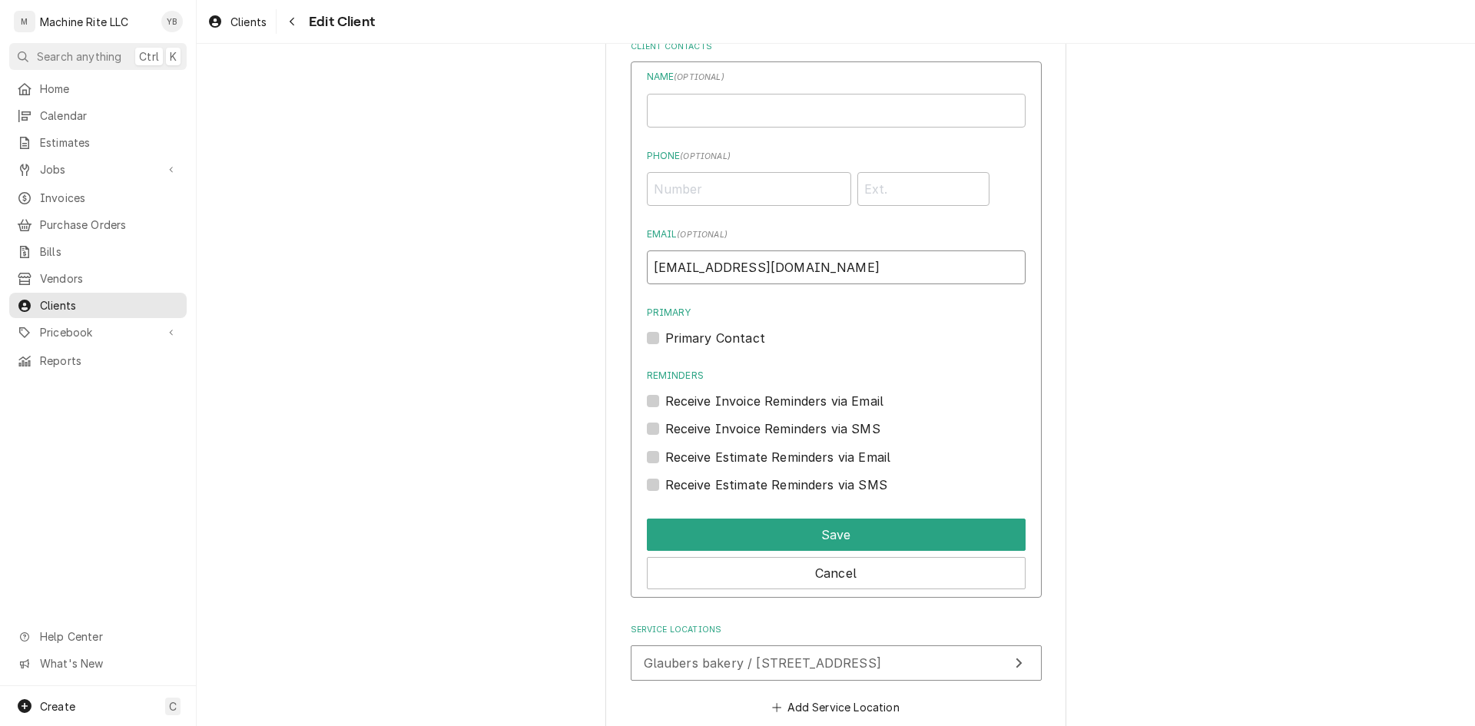
scroll to position [1076, 0]
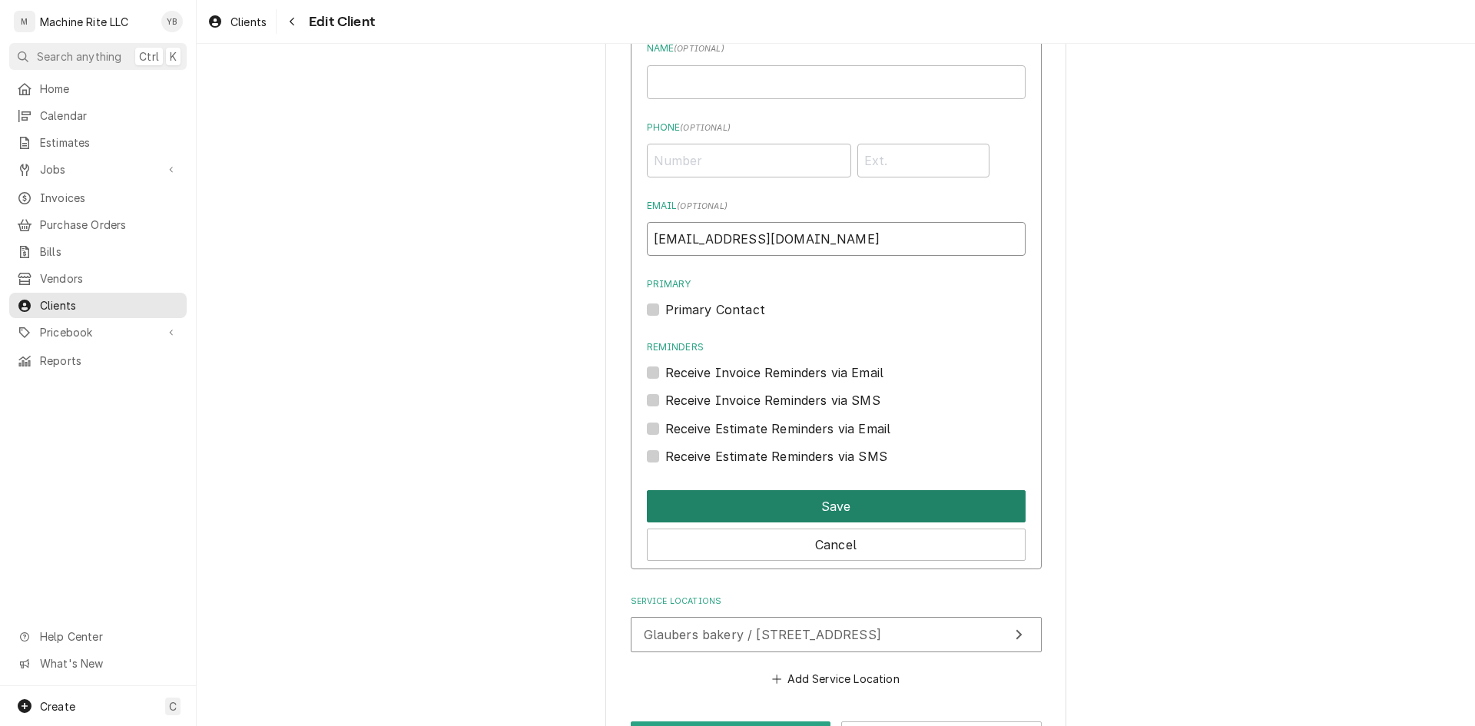
type input "[EMAIL_ADDRESS][DOMAIN_NAME]"
click at [801, 511] on button "Save" at bounding box center [836, 506] width 379 height 32
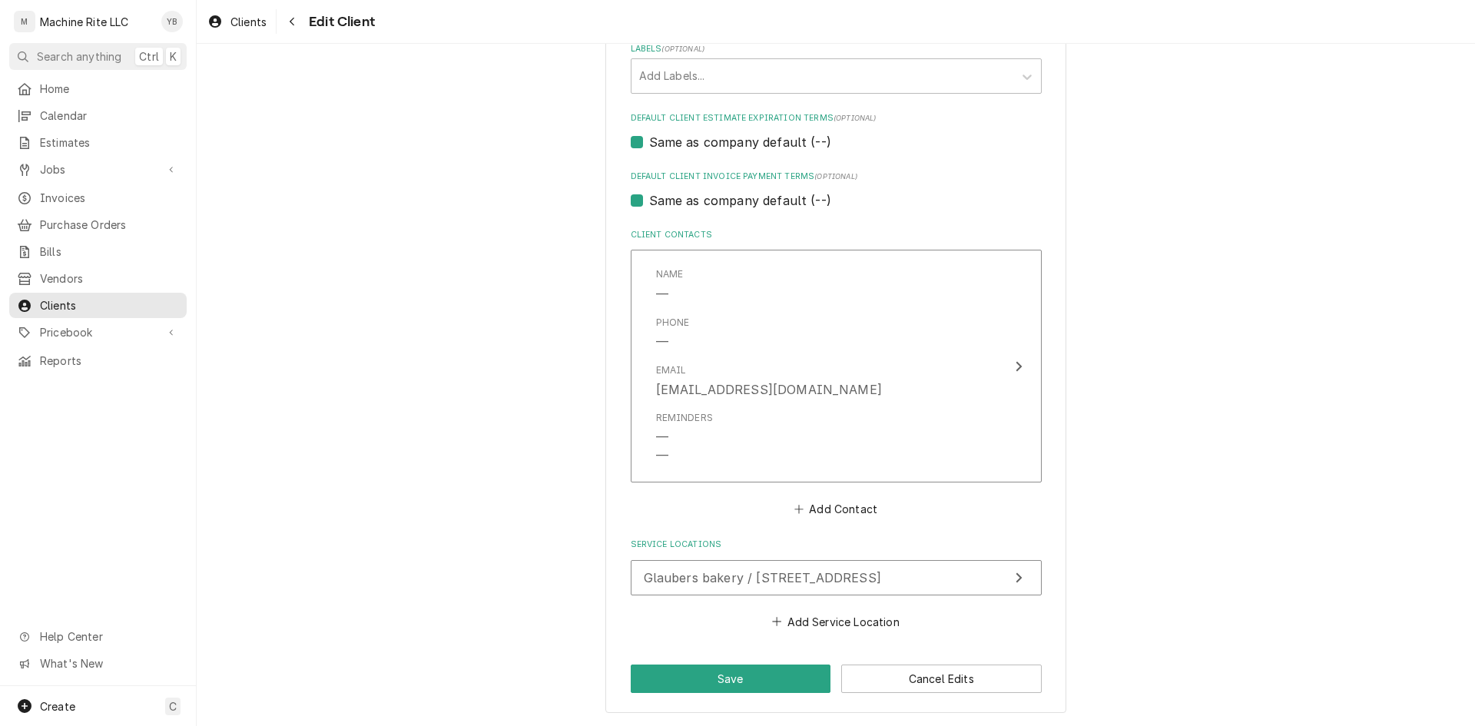
scroll to position [859, 0]
click at [745, 670] on button "Save" at bounding box center [731, 679] width 201 height 28
type textarea "x"
